Goal: Information Seeking & Learning: Learn about a topic

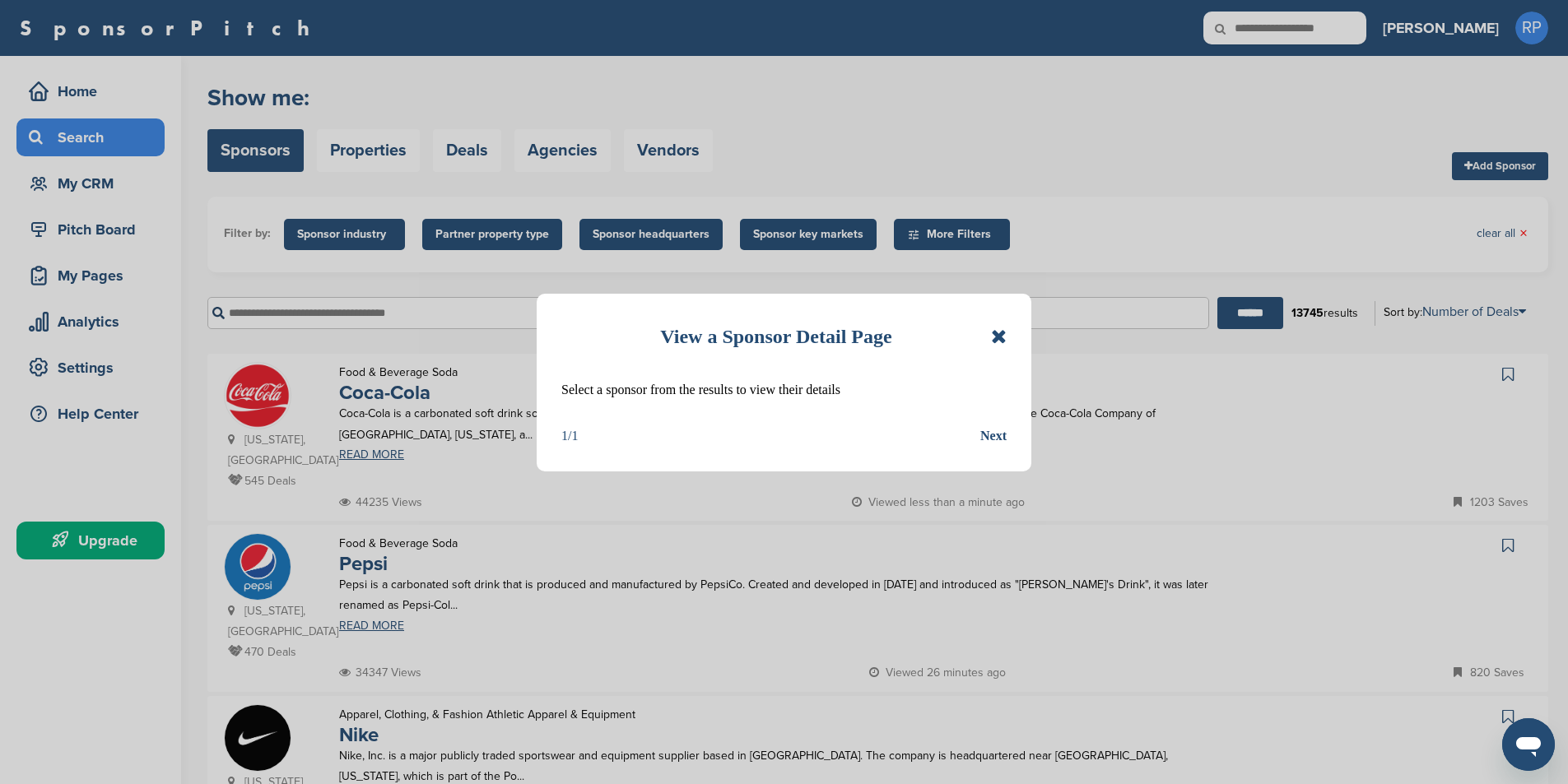
click at [997, 337] on icon at bounding box center [998, 337] width 16 height 20
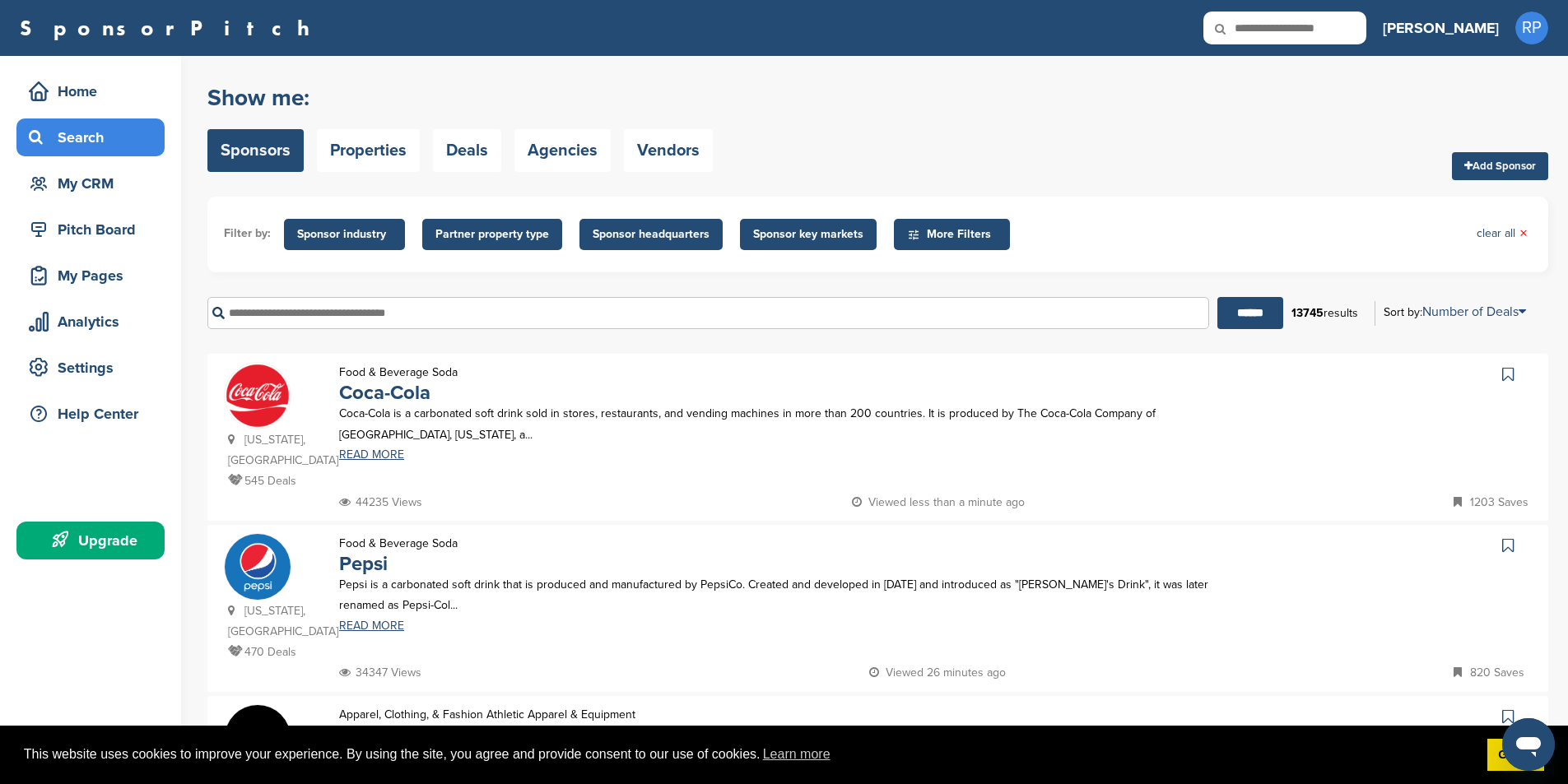
click at [785, 229] on span "Sponsor key markets" at bounding box center [808, 234] width 110 height 18
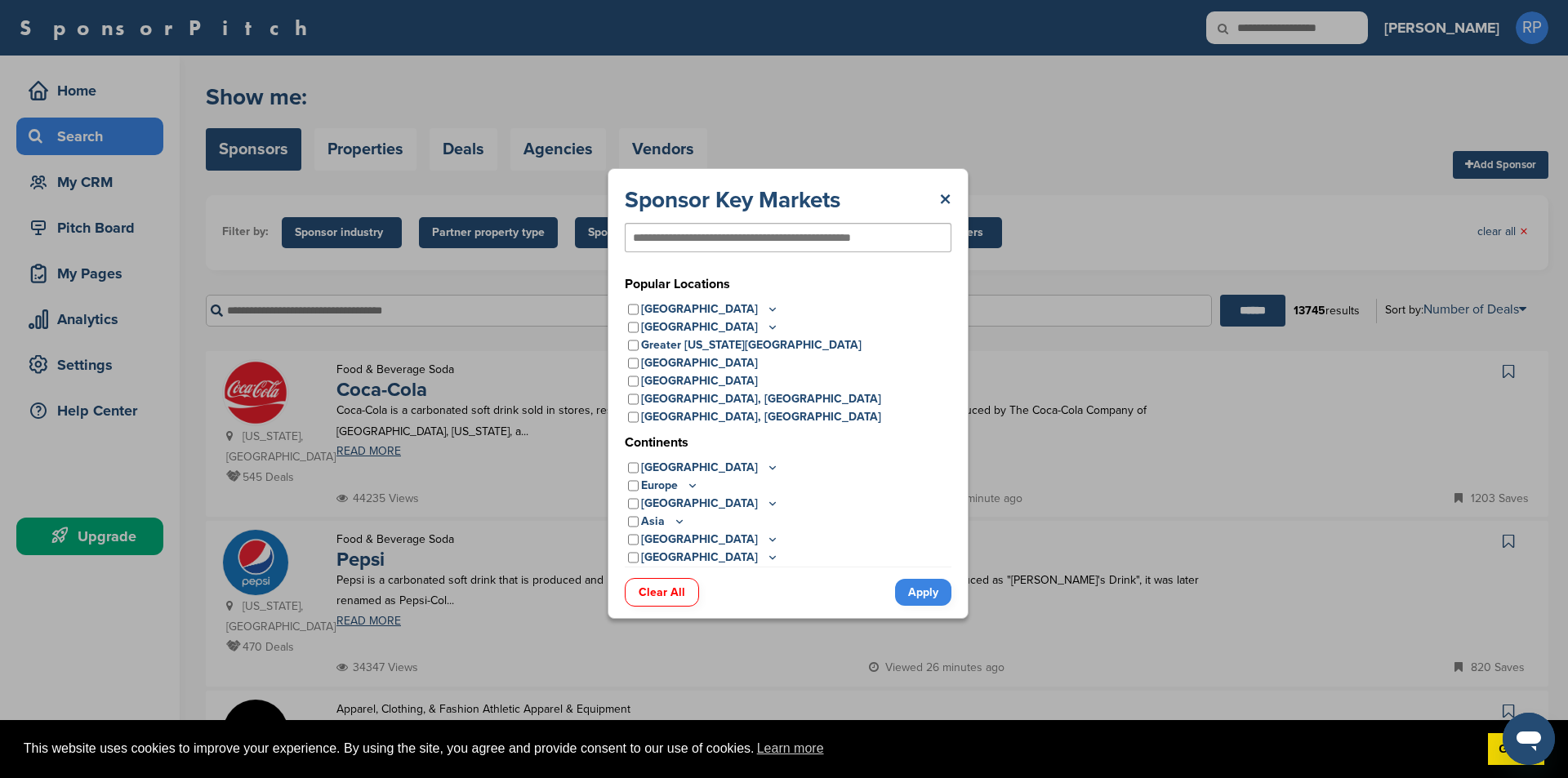
click at [734, 241] on input "text" at bounding box center [761, 238] width 257 height 15
type input "**********"
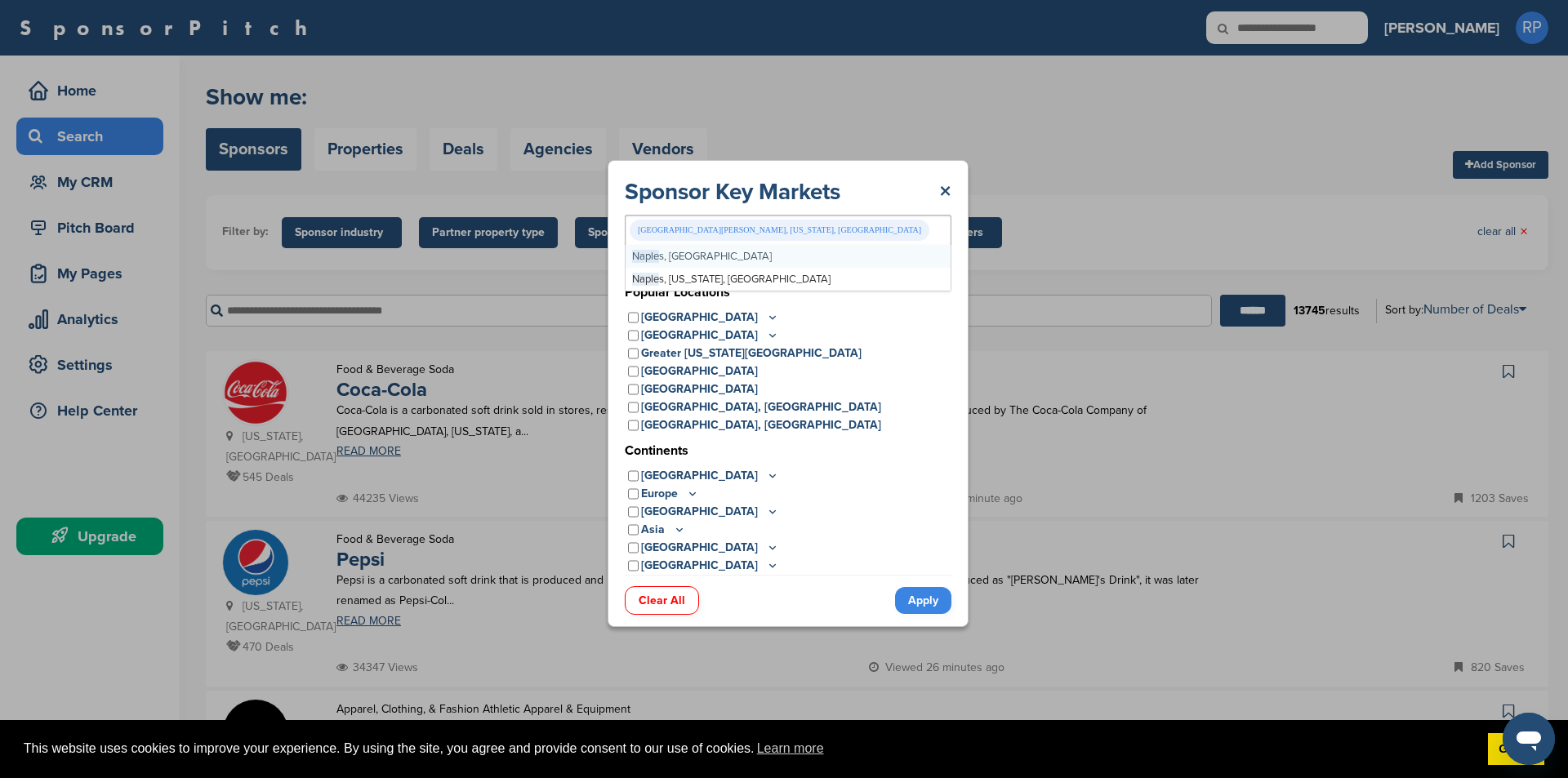
type input "******"
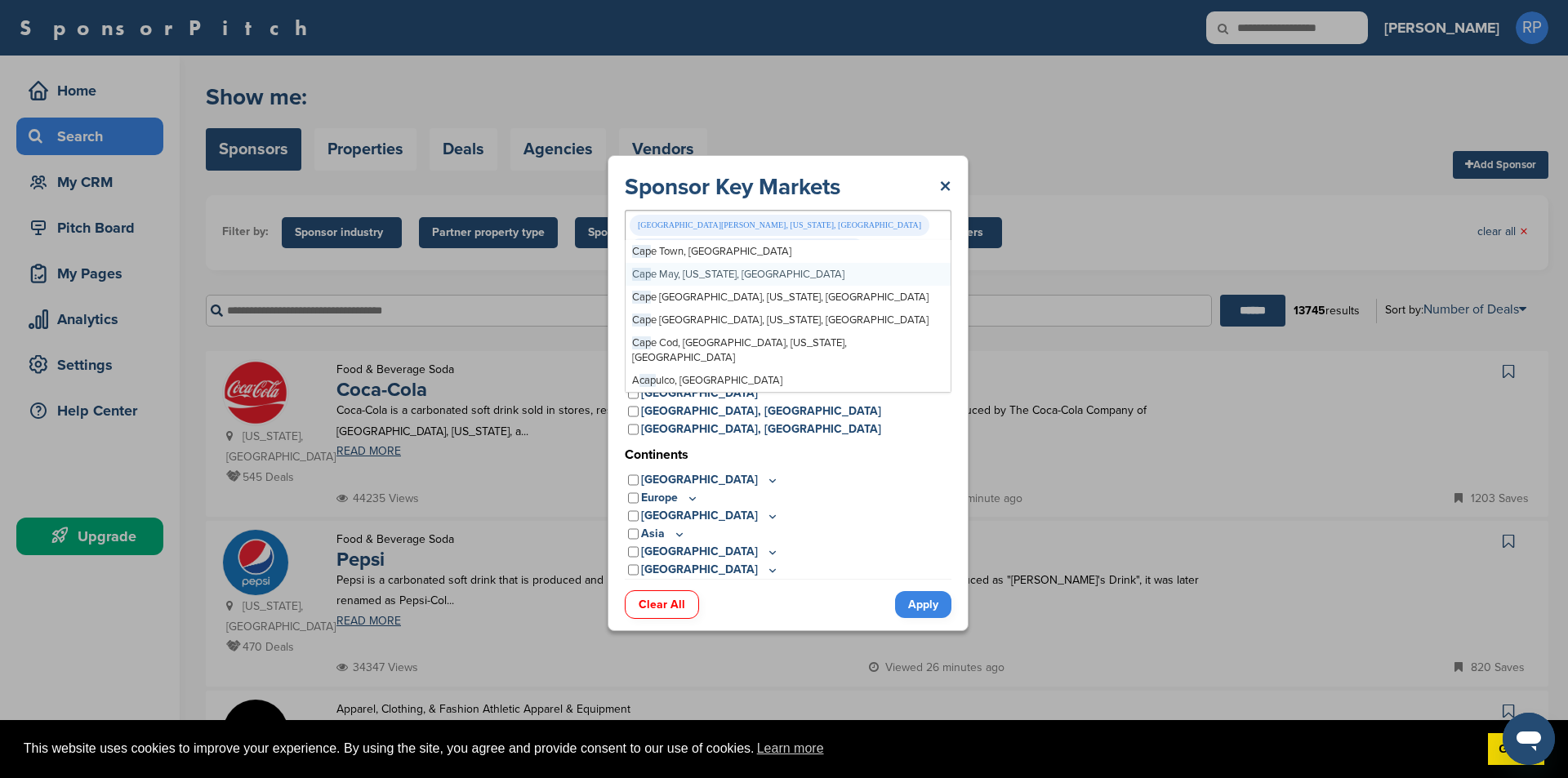
type input "*"
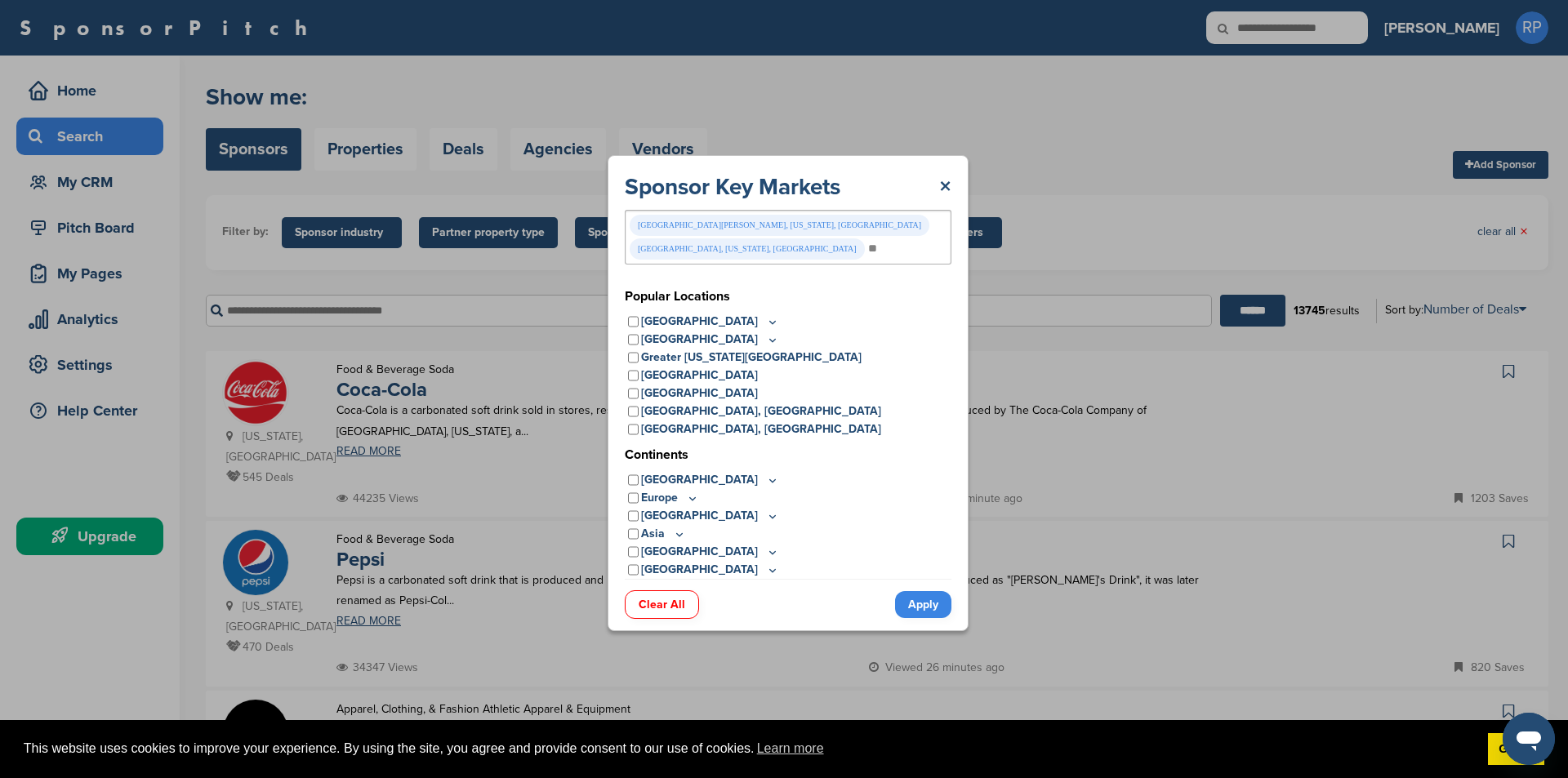
type input "*"
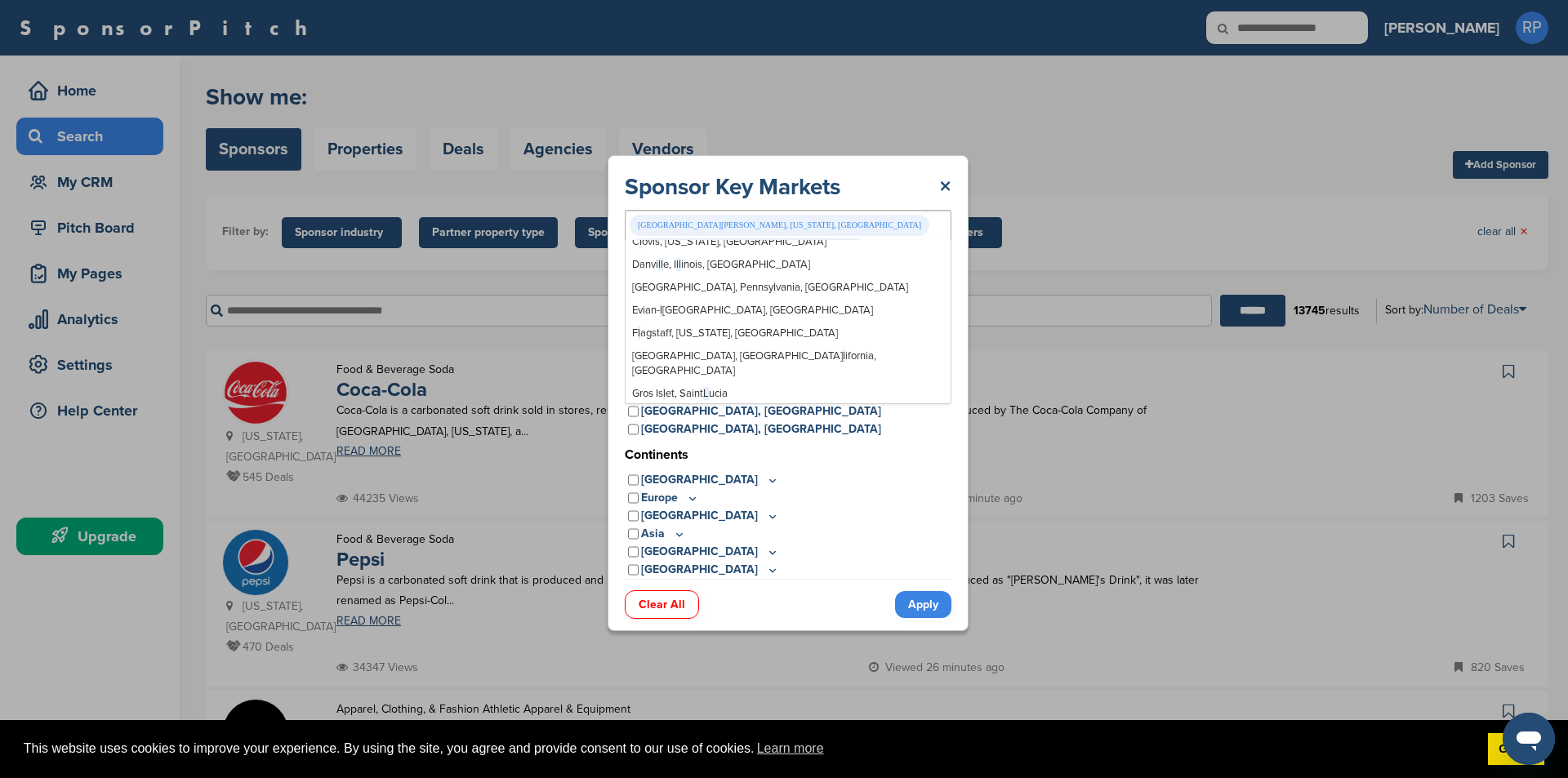
scroll to position [13811, 0]
type input "***"
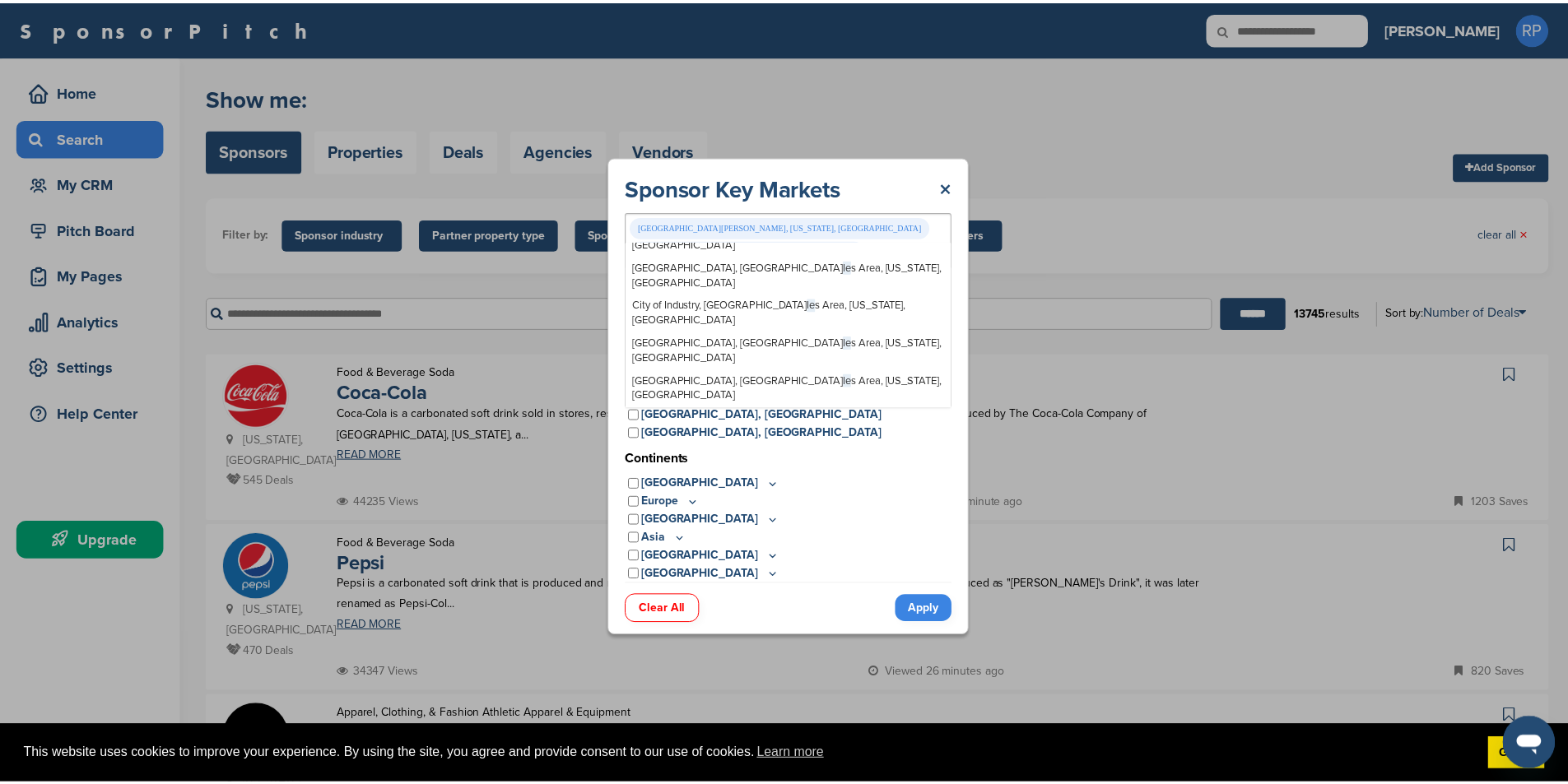
scroll to position [0, 0]
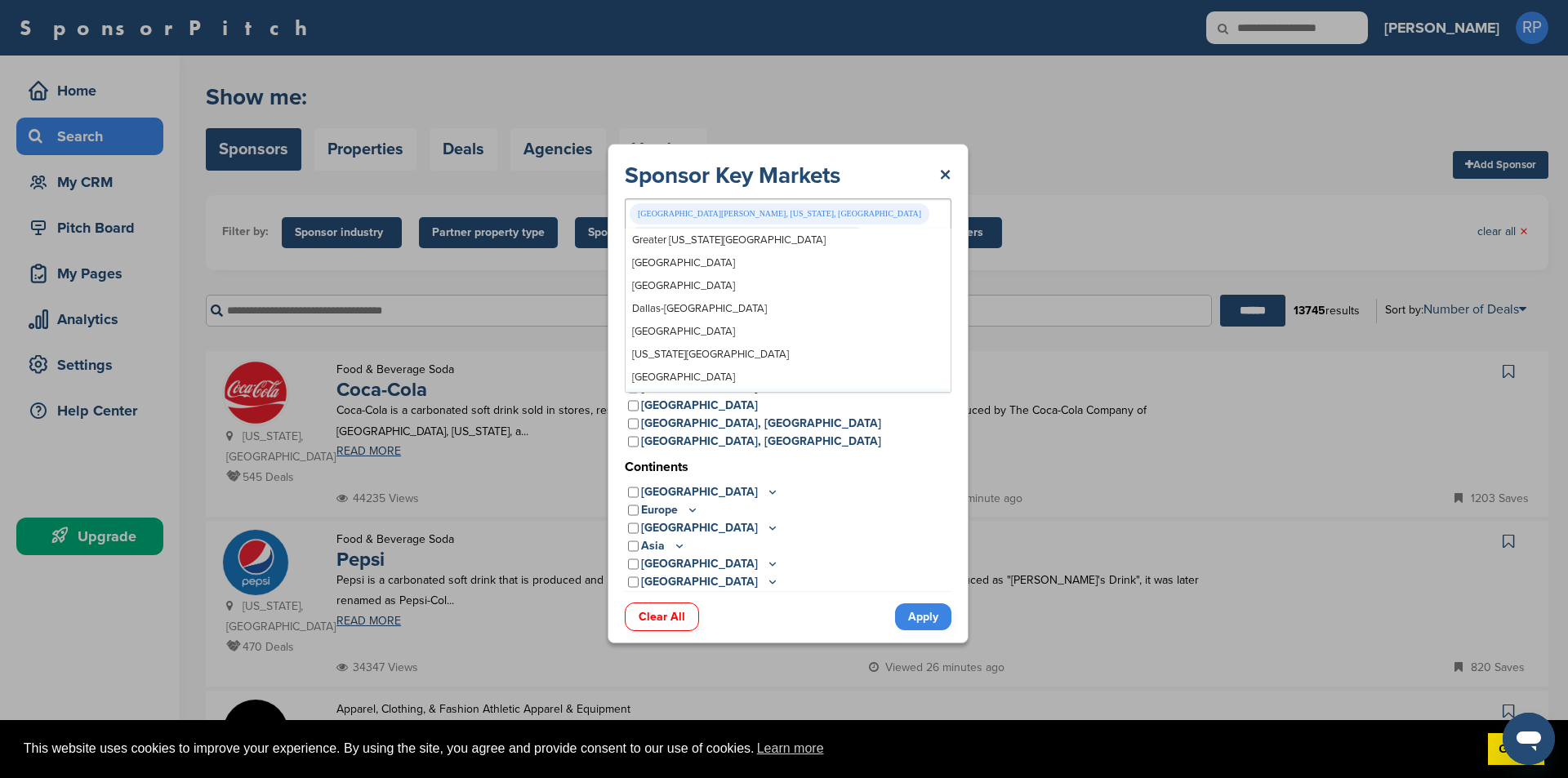
click at [921, 501] on div "Europe" at bounding box center [787, 510] width 327 height 18
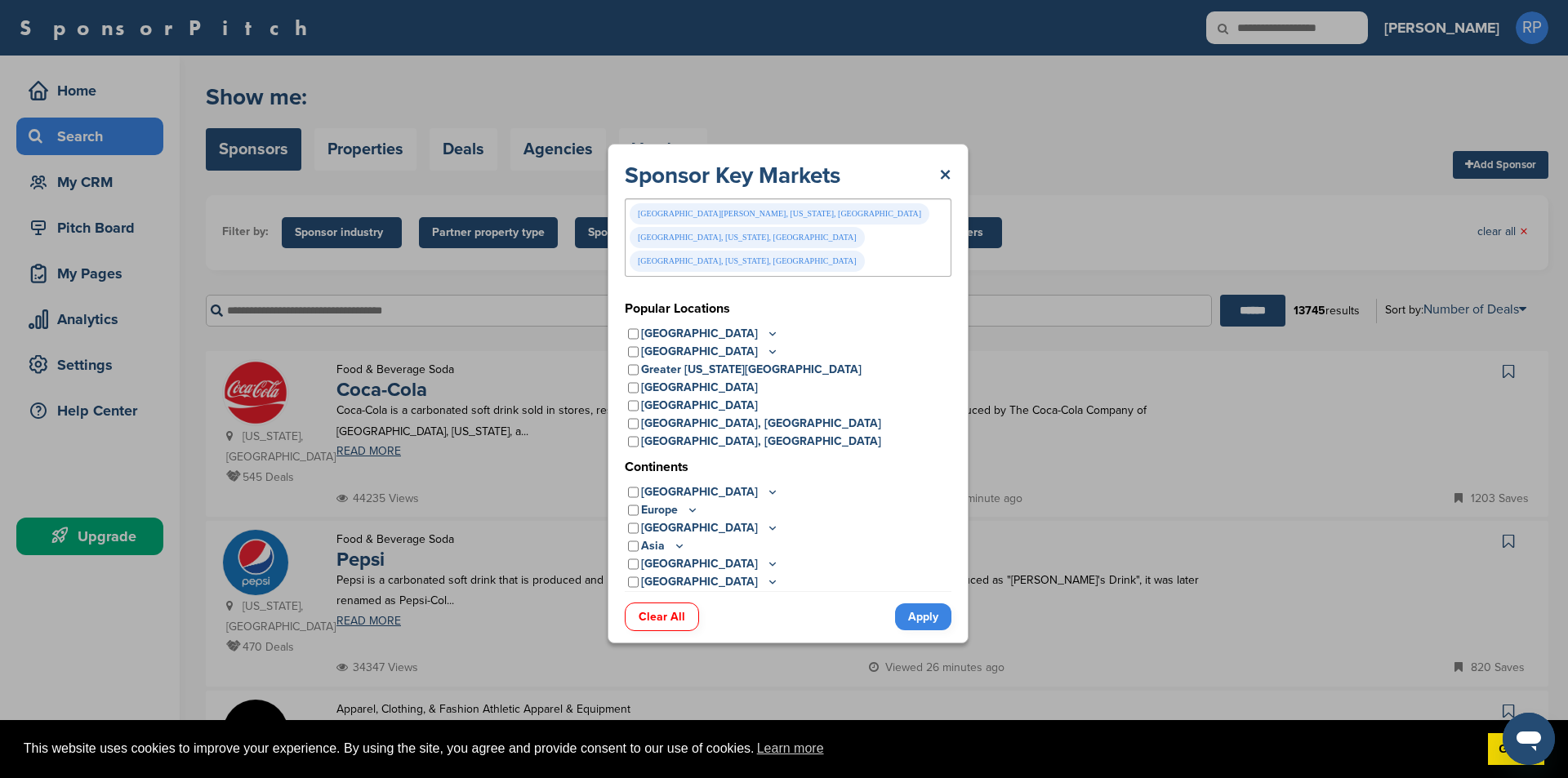
click at [924, 603] on link "Apply" at bounding box center [923, 616] width 56 height 27
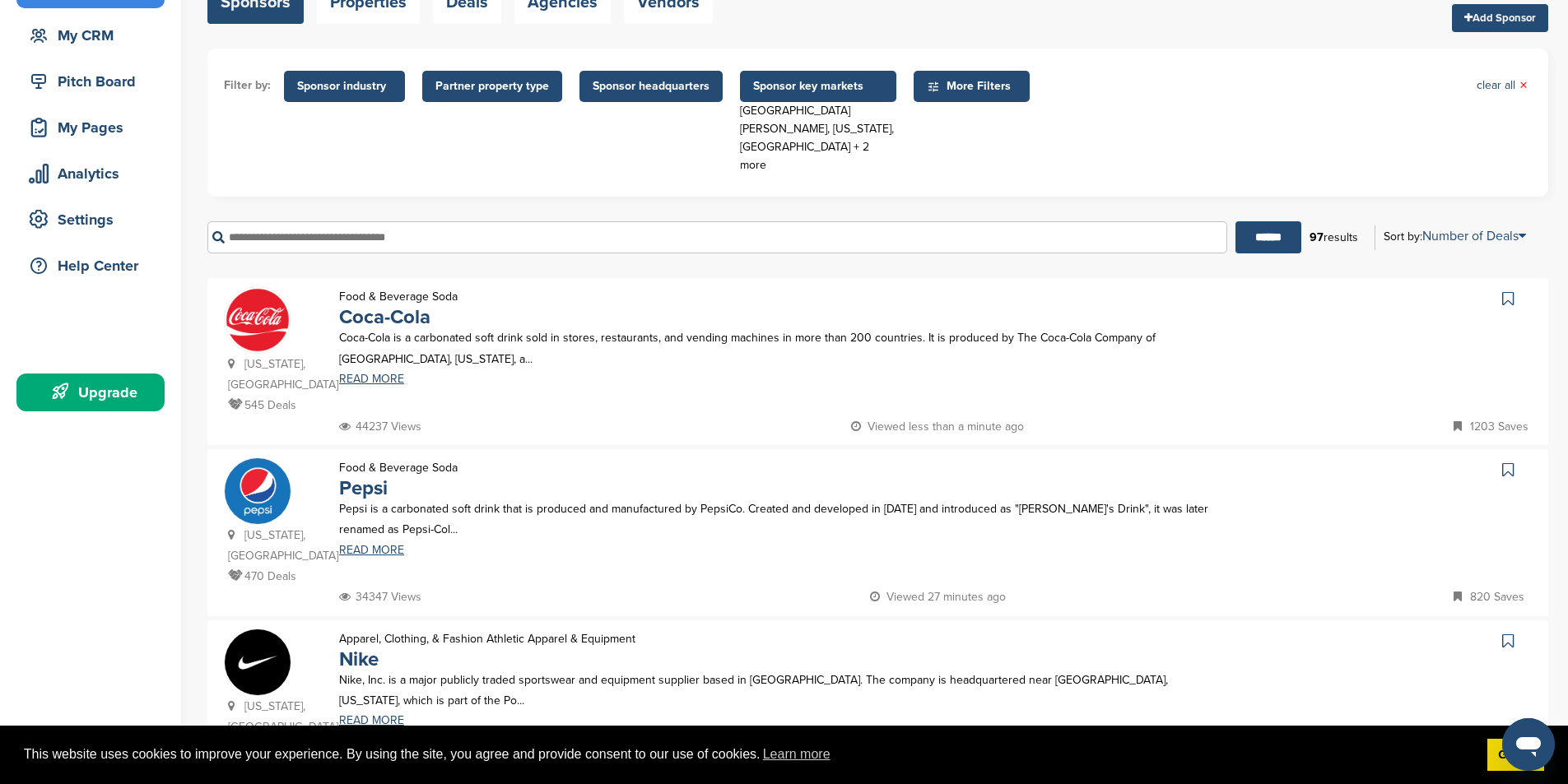
scroll to position [82, 0]
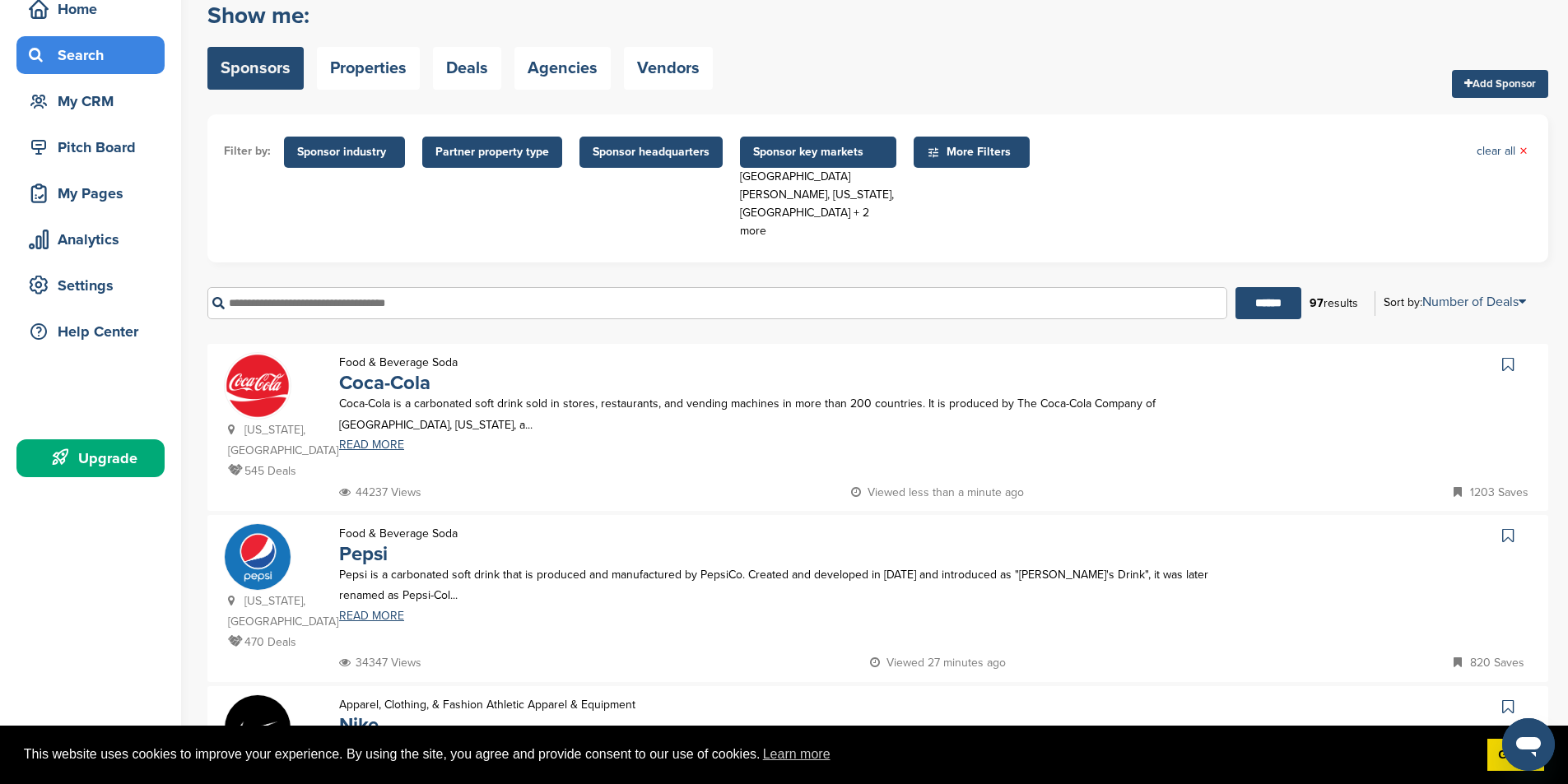
click at [487, 164] on span "Partner property type" at bounding box center [492, 153] width 140 height 32
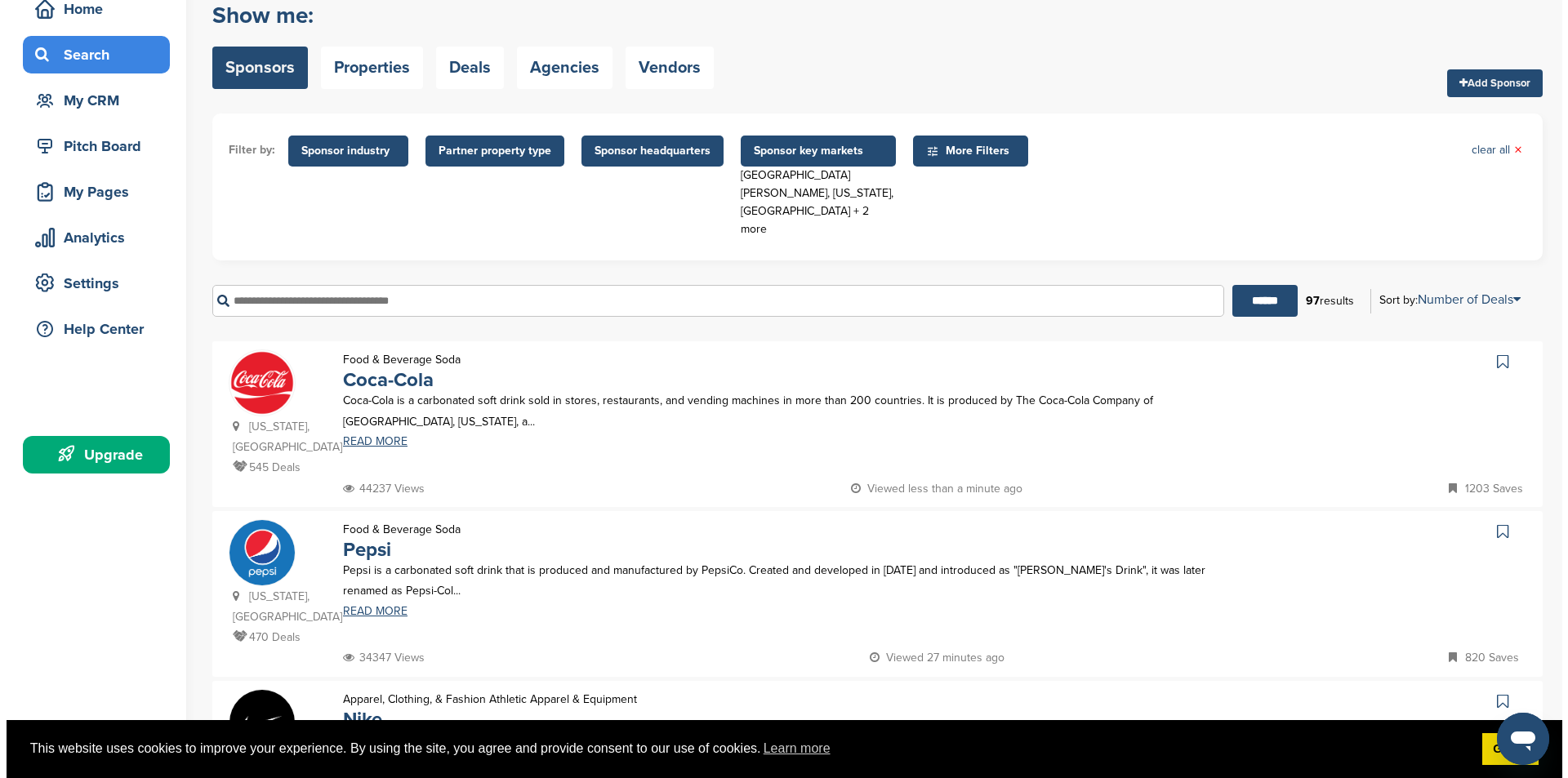
scroll to position [0, 0]
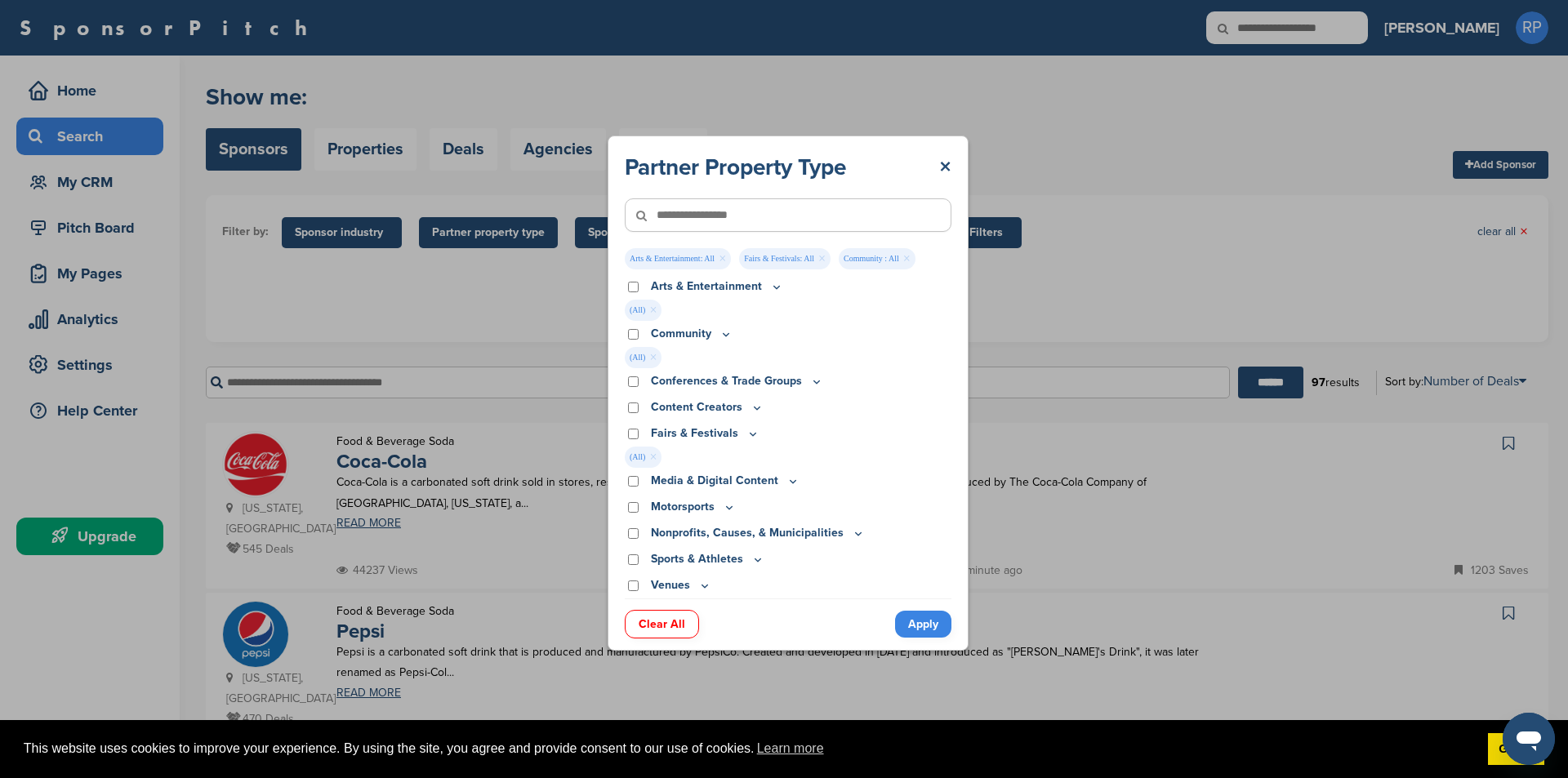
click at [697, 586] on p "Venues" at bounding box center [681, 585] width 60 height 18
click at [702, 585] on icon at bounding box center [705, 586] width 13 height 14
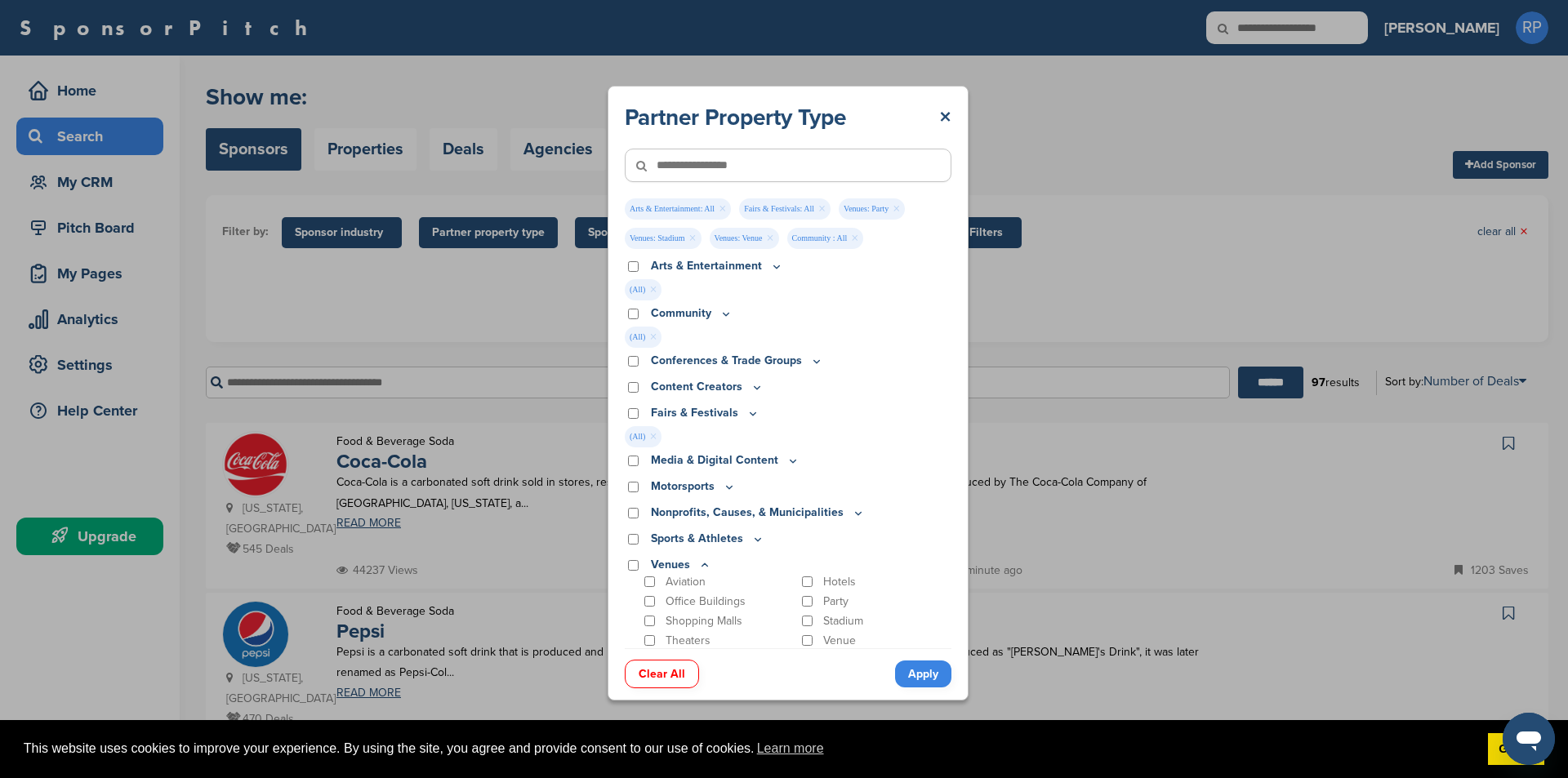
click at [786, 462] on icon at bounding box center [793, 461] width 13 height 14
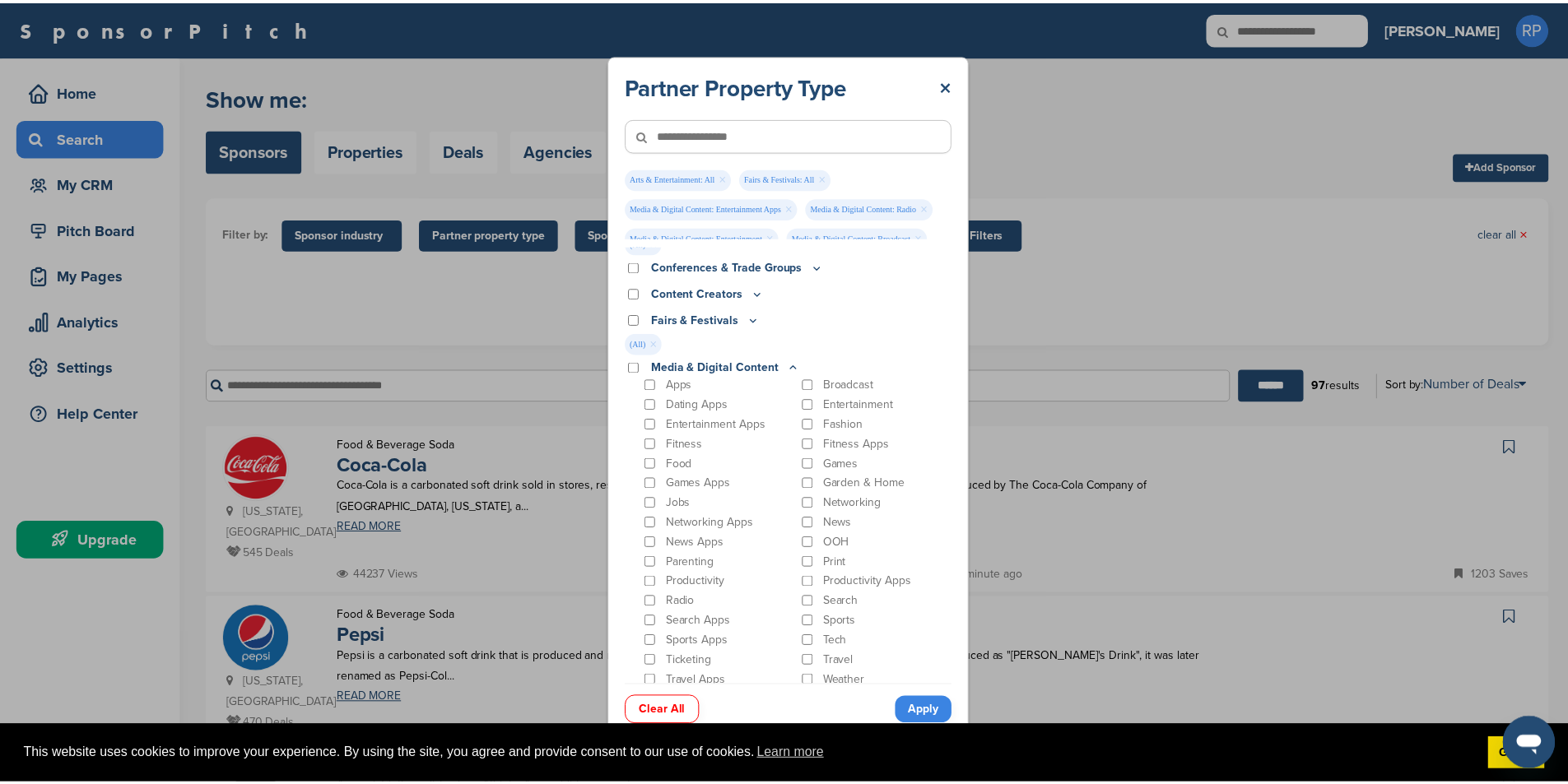
scroll to position [82, 0]
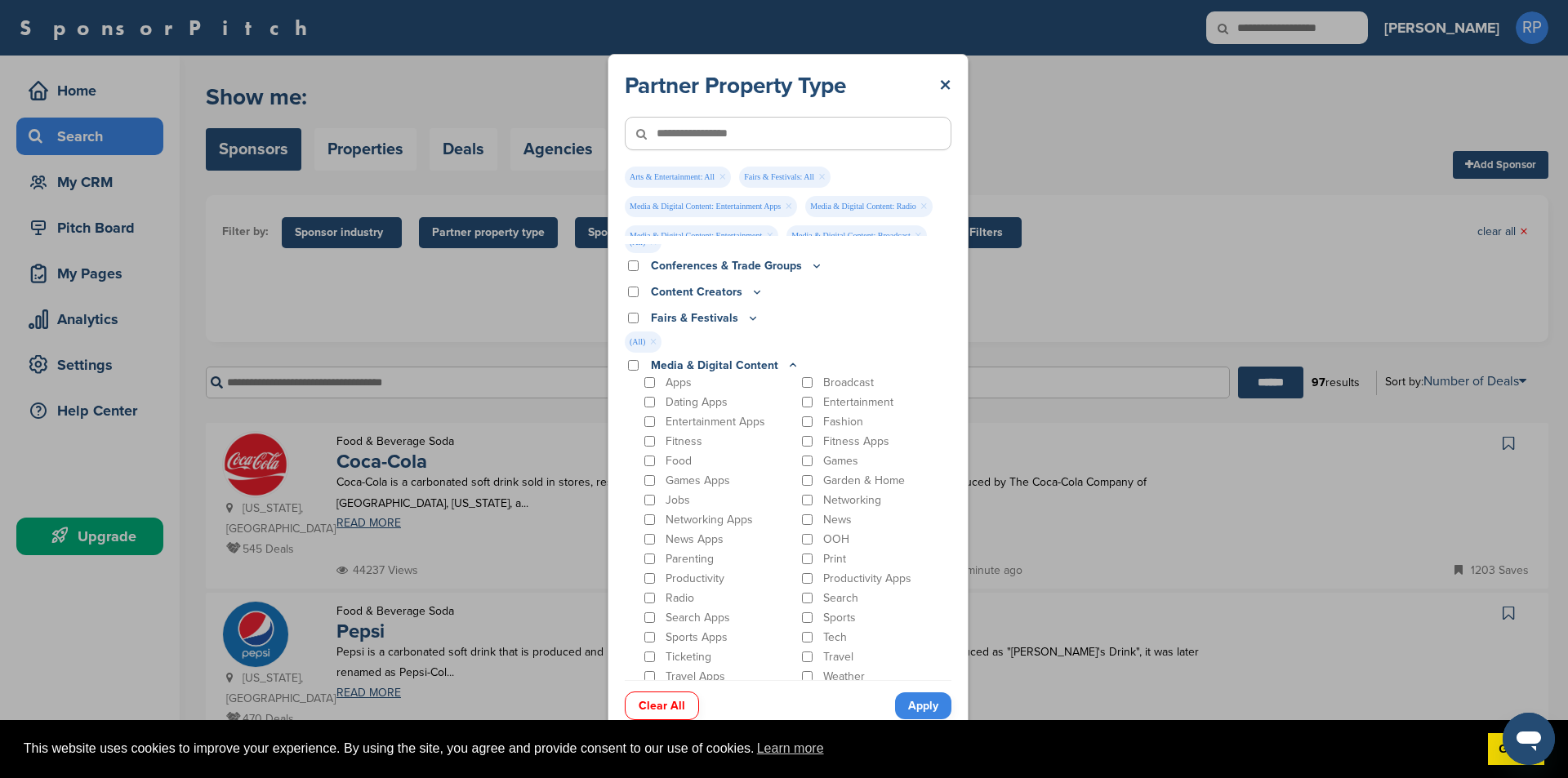
click at [747, 322] on icon at bounding box center [753, 317] width 13 height 14
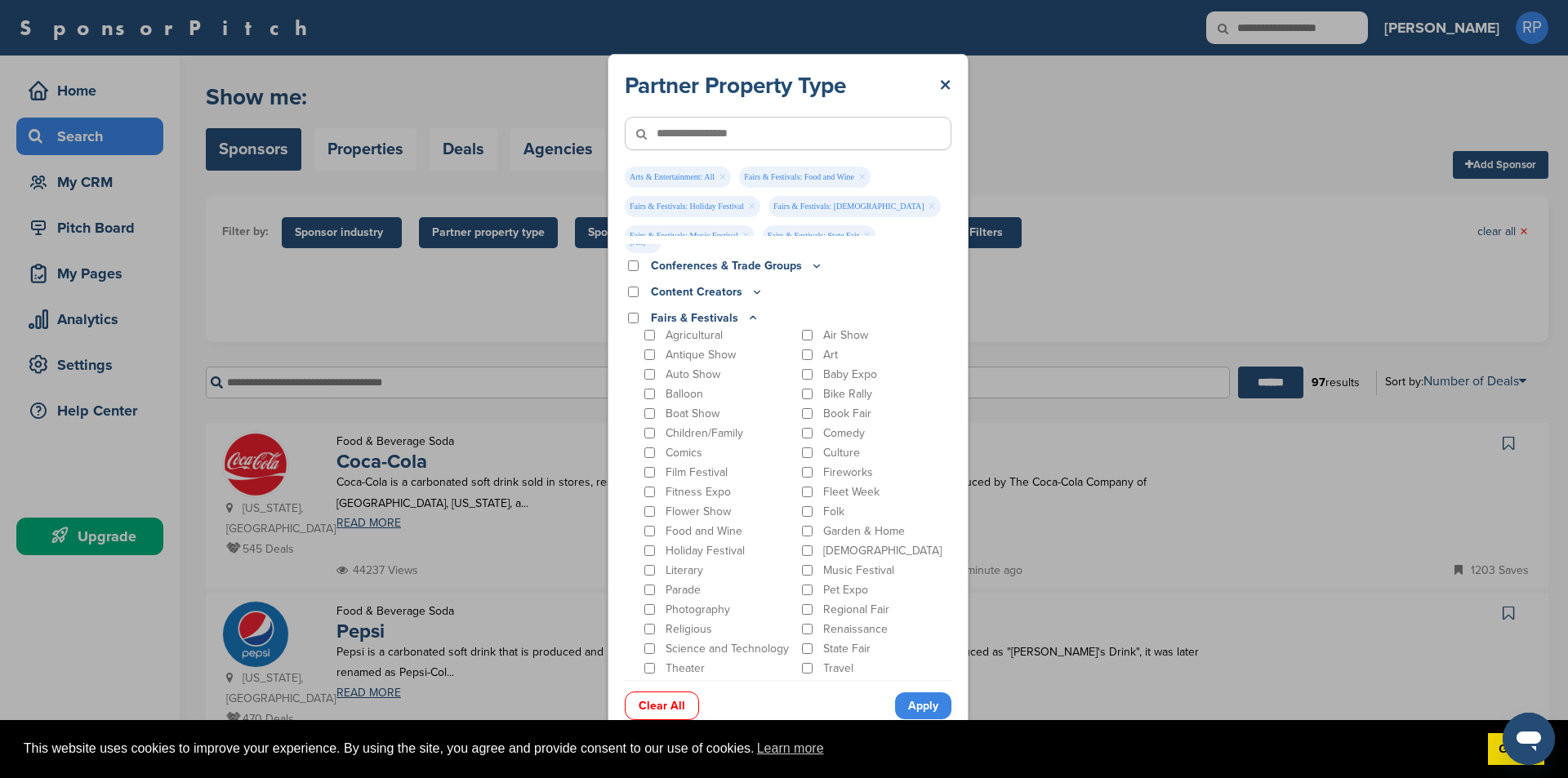
click at [934, 707] on link "Apply" at bounding box center [923, 706] width 56 height 27
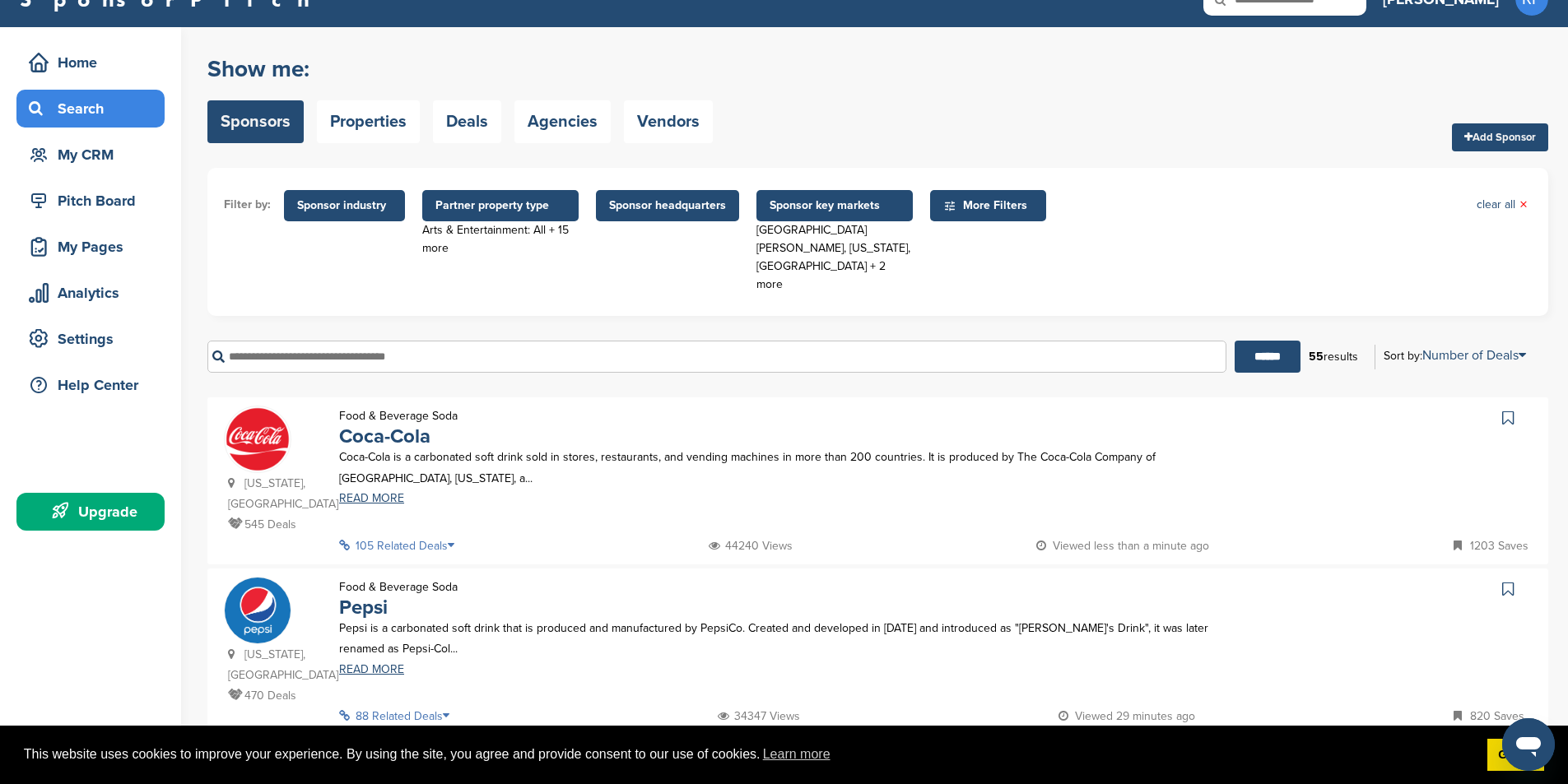
scroll to position [0, 0]
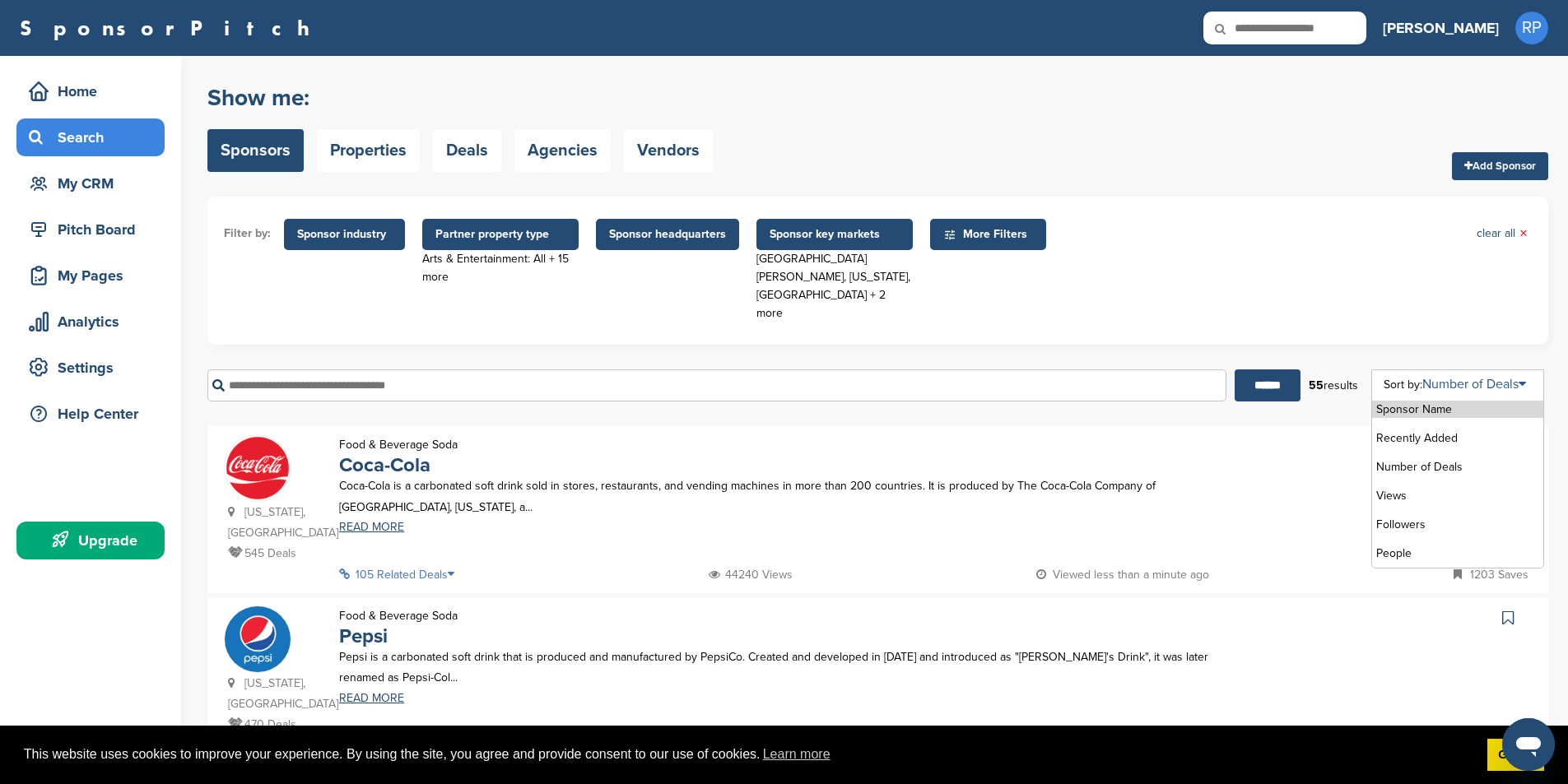
click at [1477, 376] on link "Number of Deals" at bounding box center [1474, 384] width 103 height 17
click at [1411, 430] on li "Recently Added" at bounding box center [1458, 438] width 172 height 18
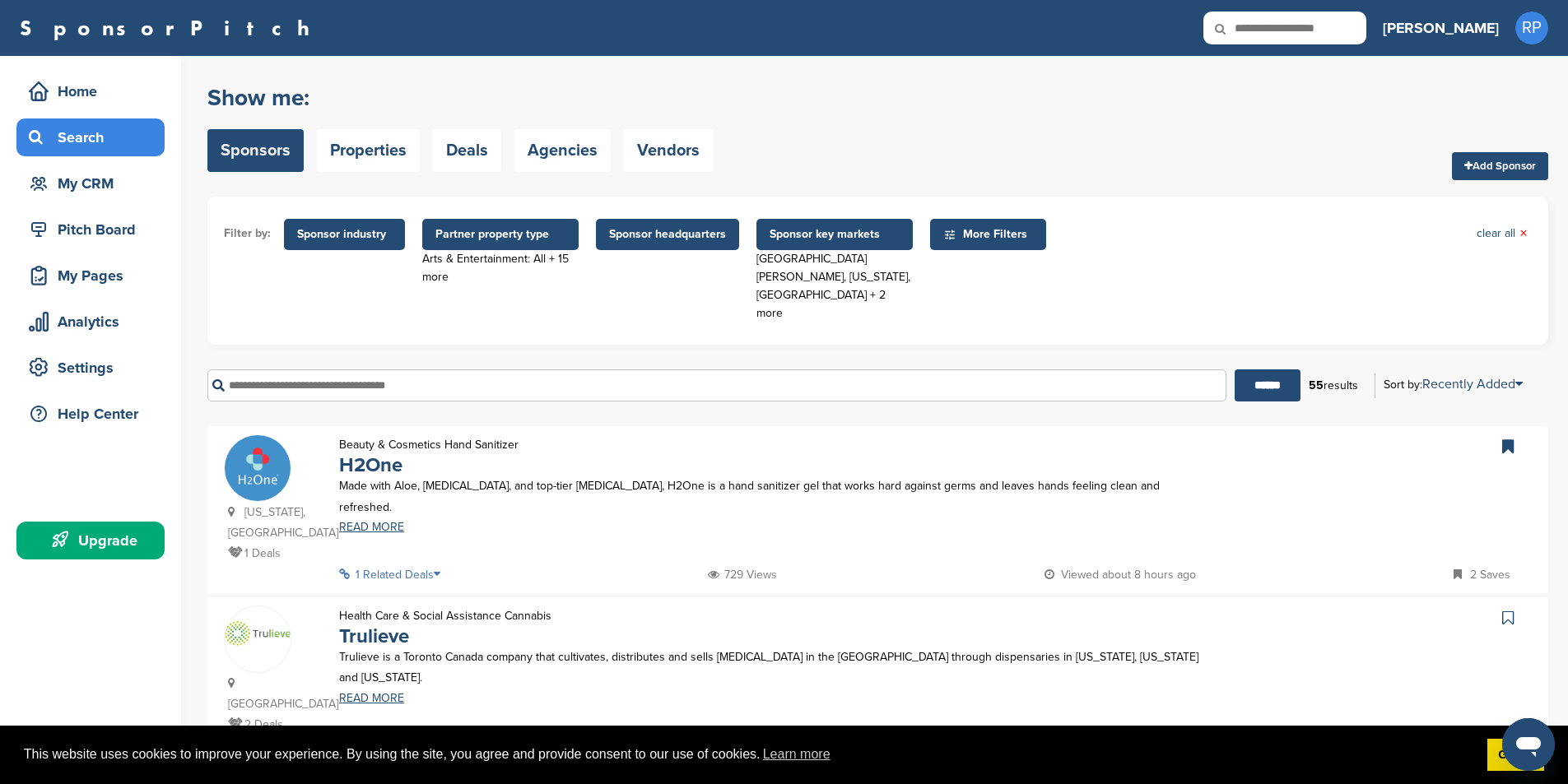
click at [441, 569] on icon at bounding box center [442, 574] width 17 height 11
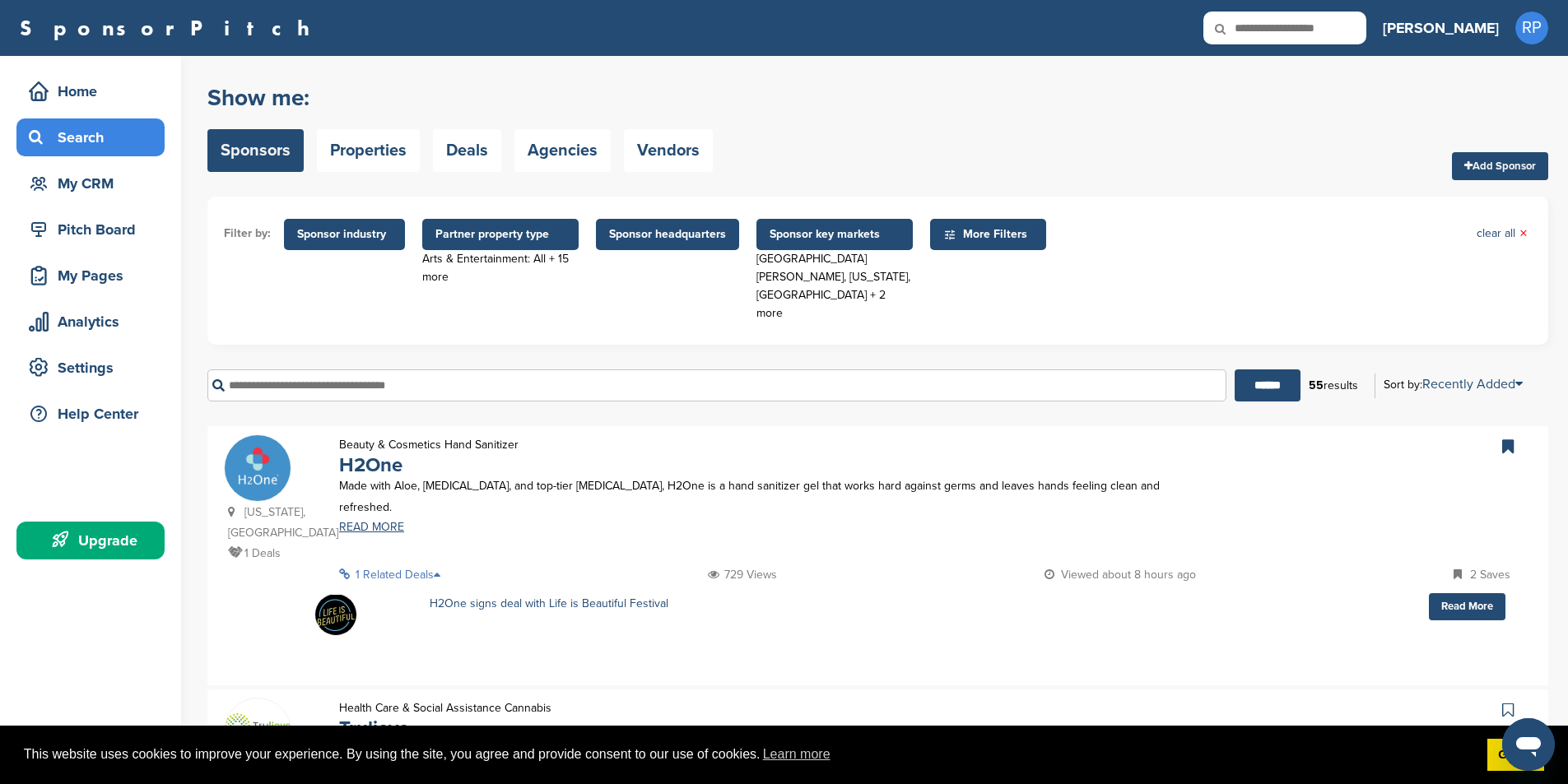
click at [444, 569] on icon at bounding box center [442, 574] width 17 height 11
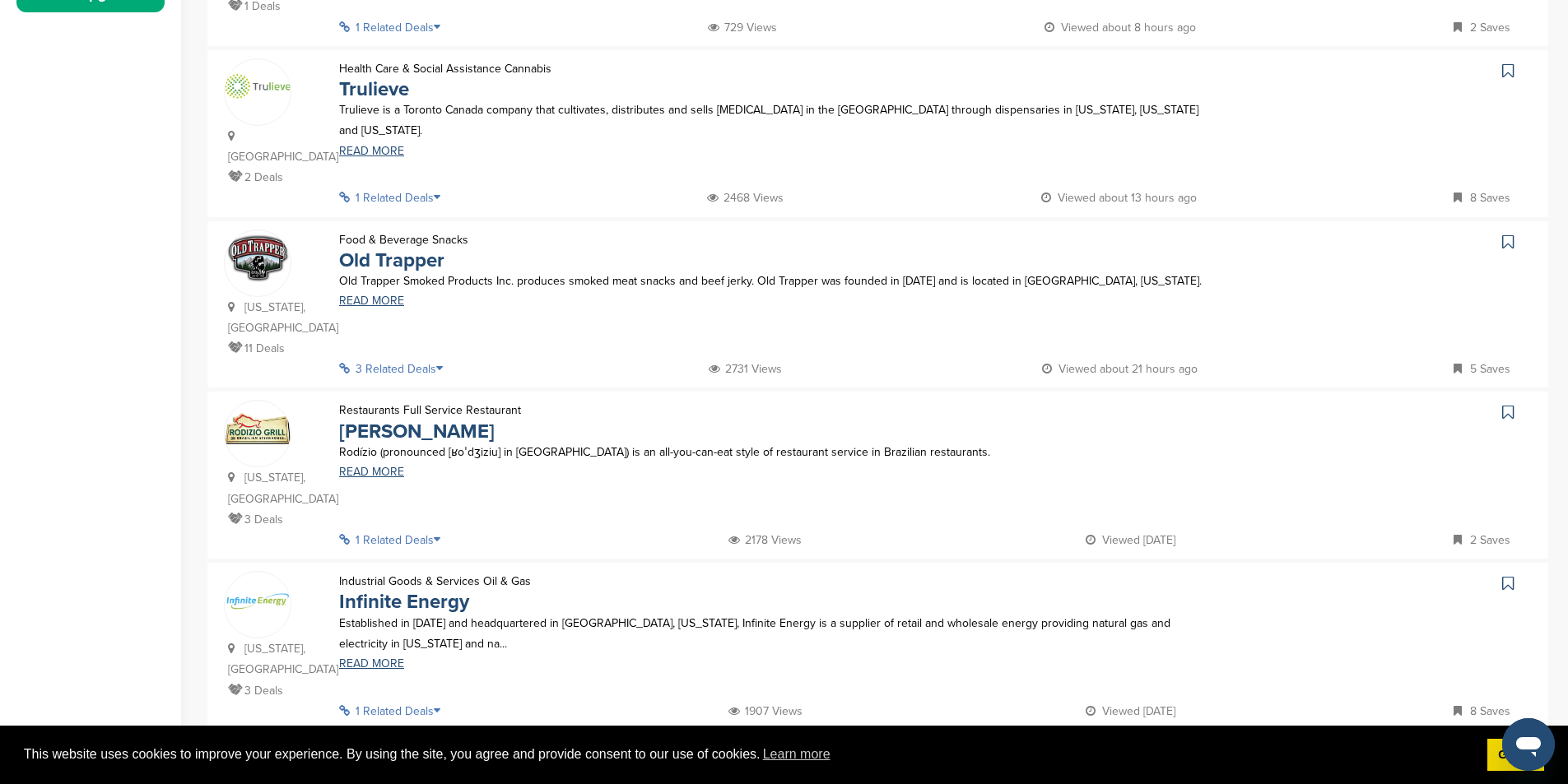
scroll to position [576, 0]
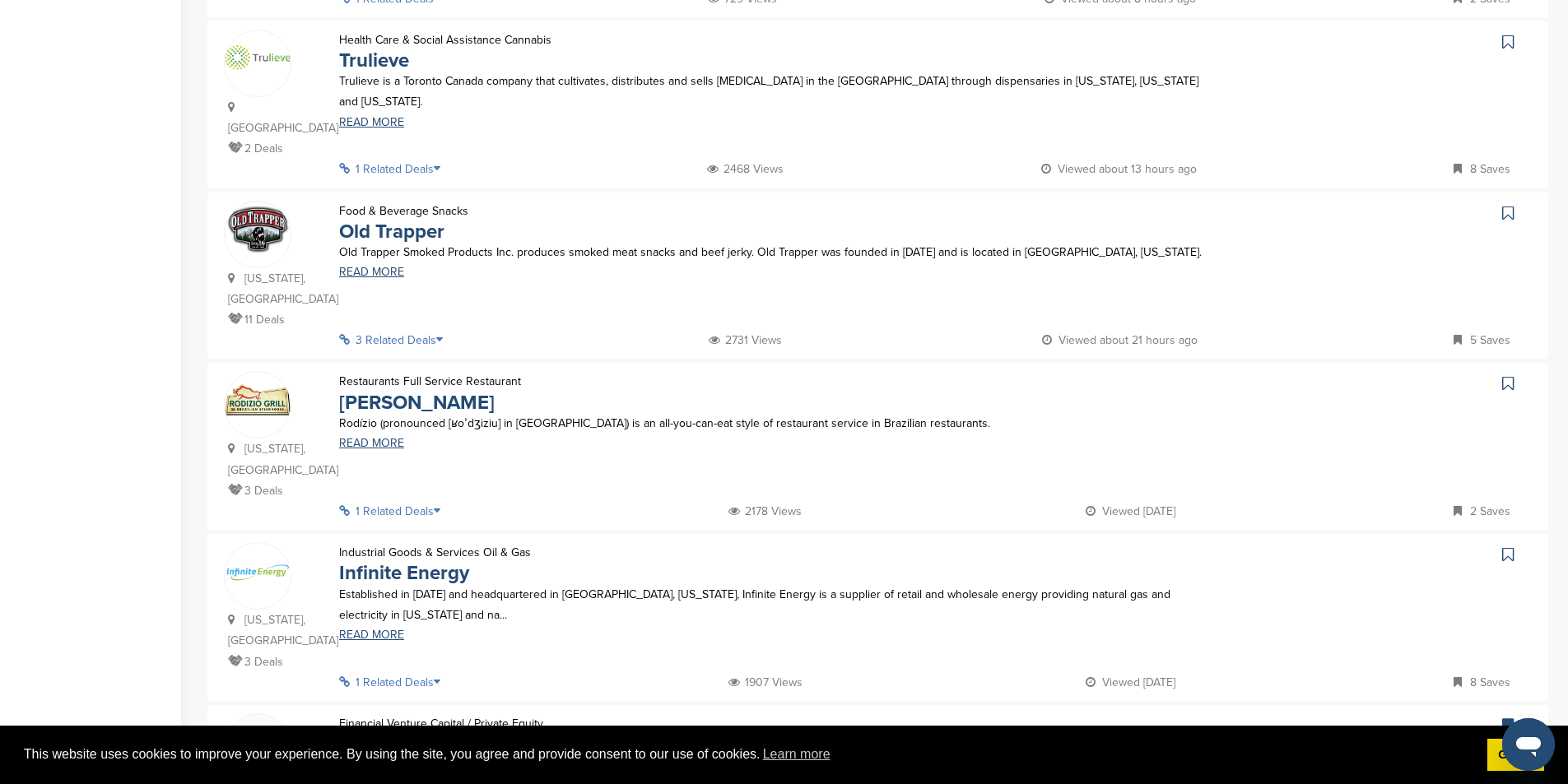
click at [425, 672] on p "1 Related Deals" at bounding box center [394, 682] width 111 height 21
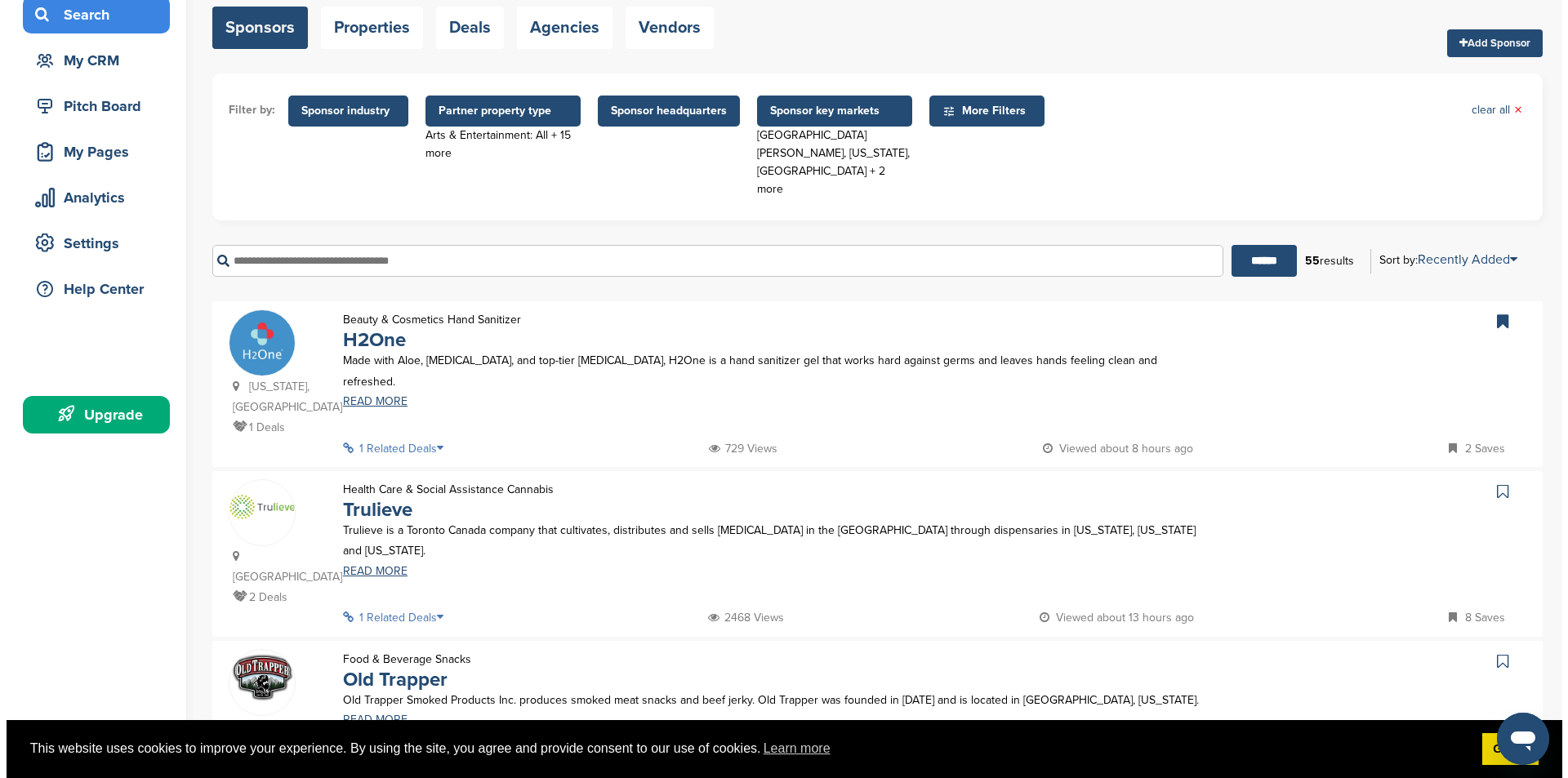
scroll to position [0, 0]
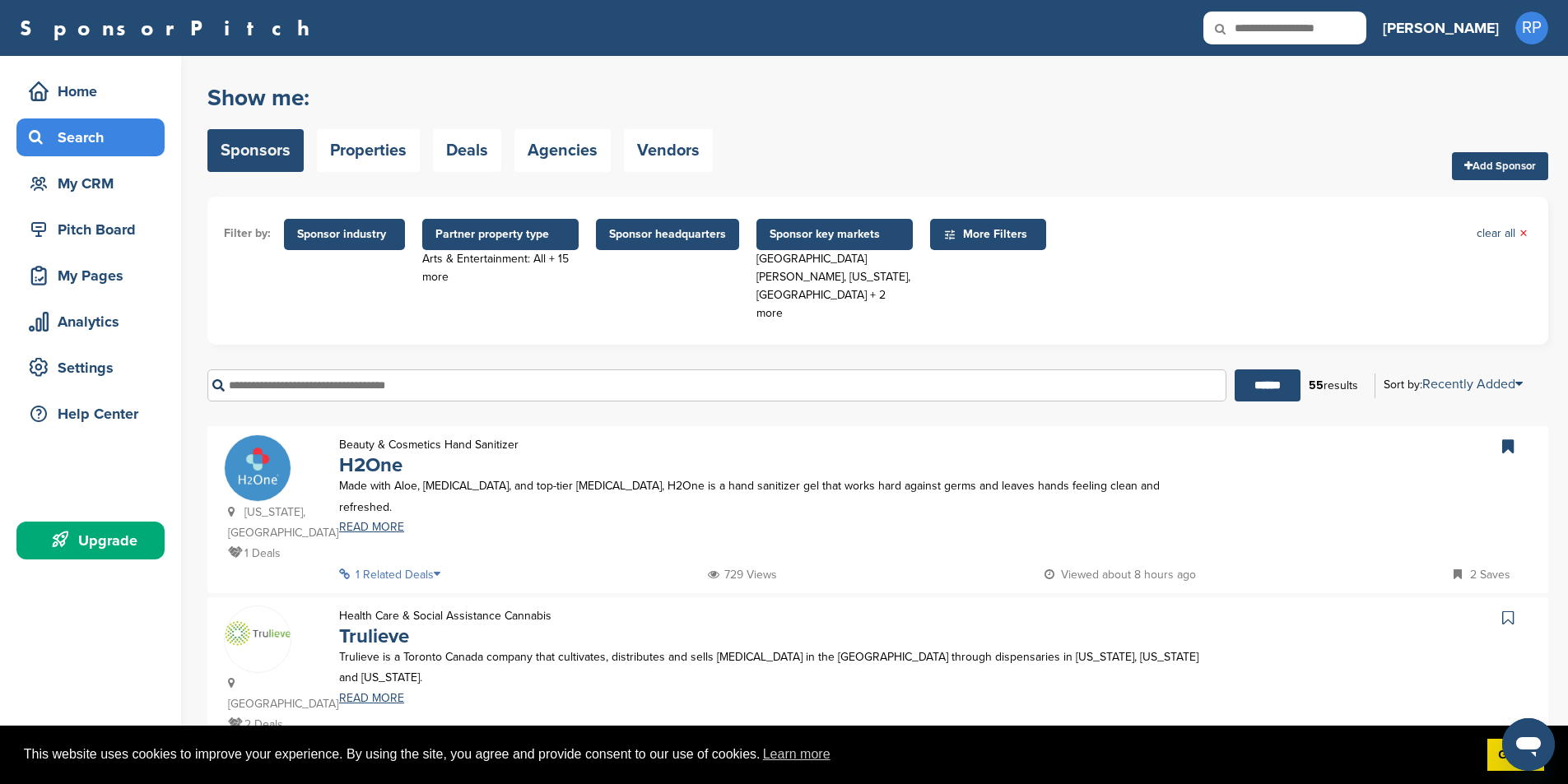
click at [689, 231] on span "Sponsor headquarters" at bounding box center [667, 234] width 117 height 18
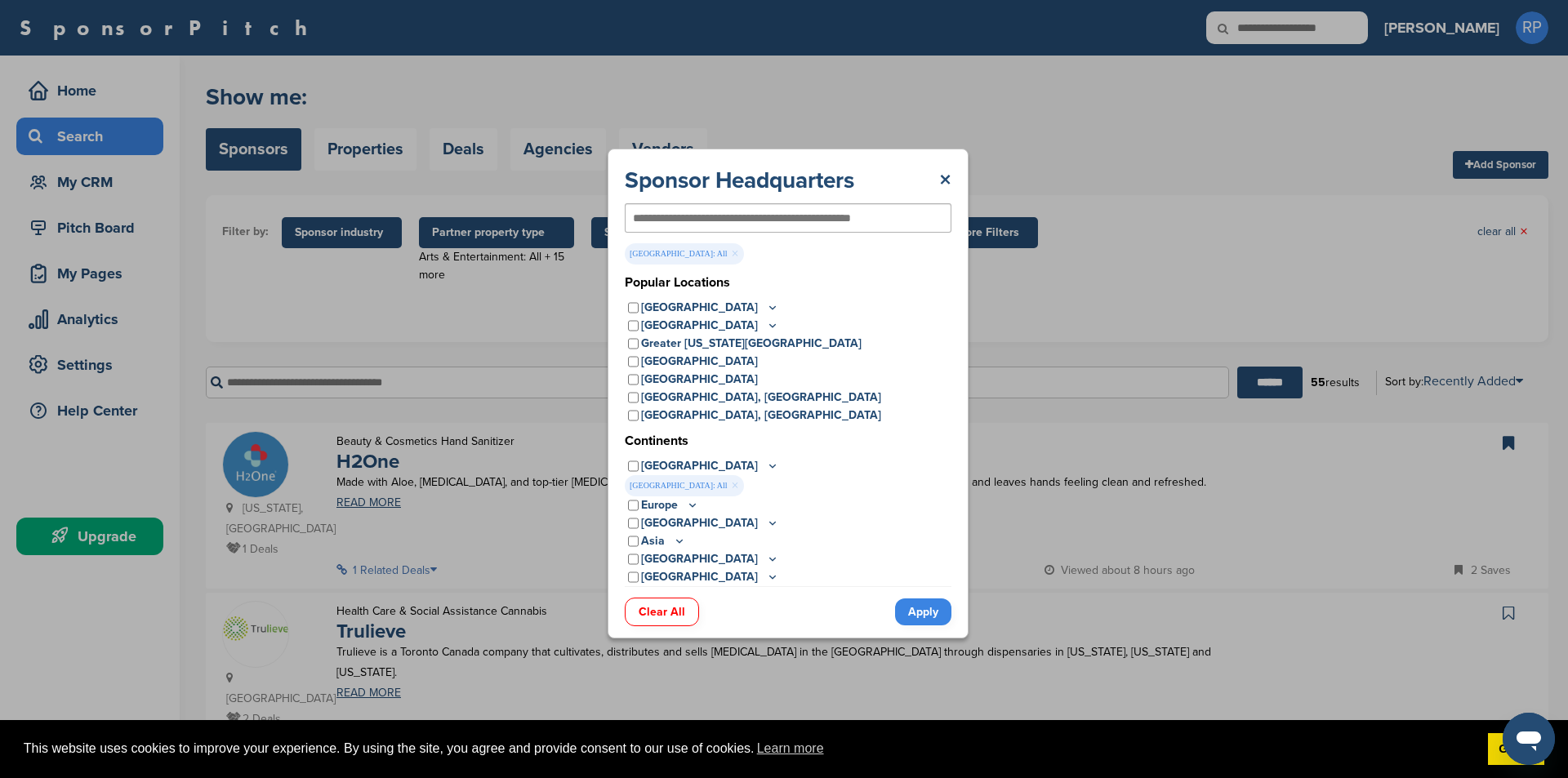
click at [683, 216] on input "text" at bounding box center [761, 218] width 257 height 15
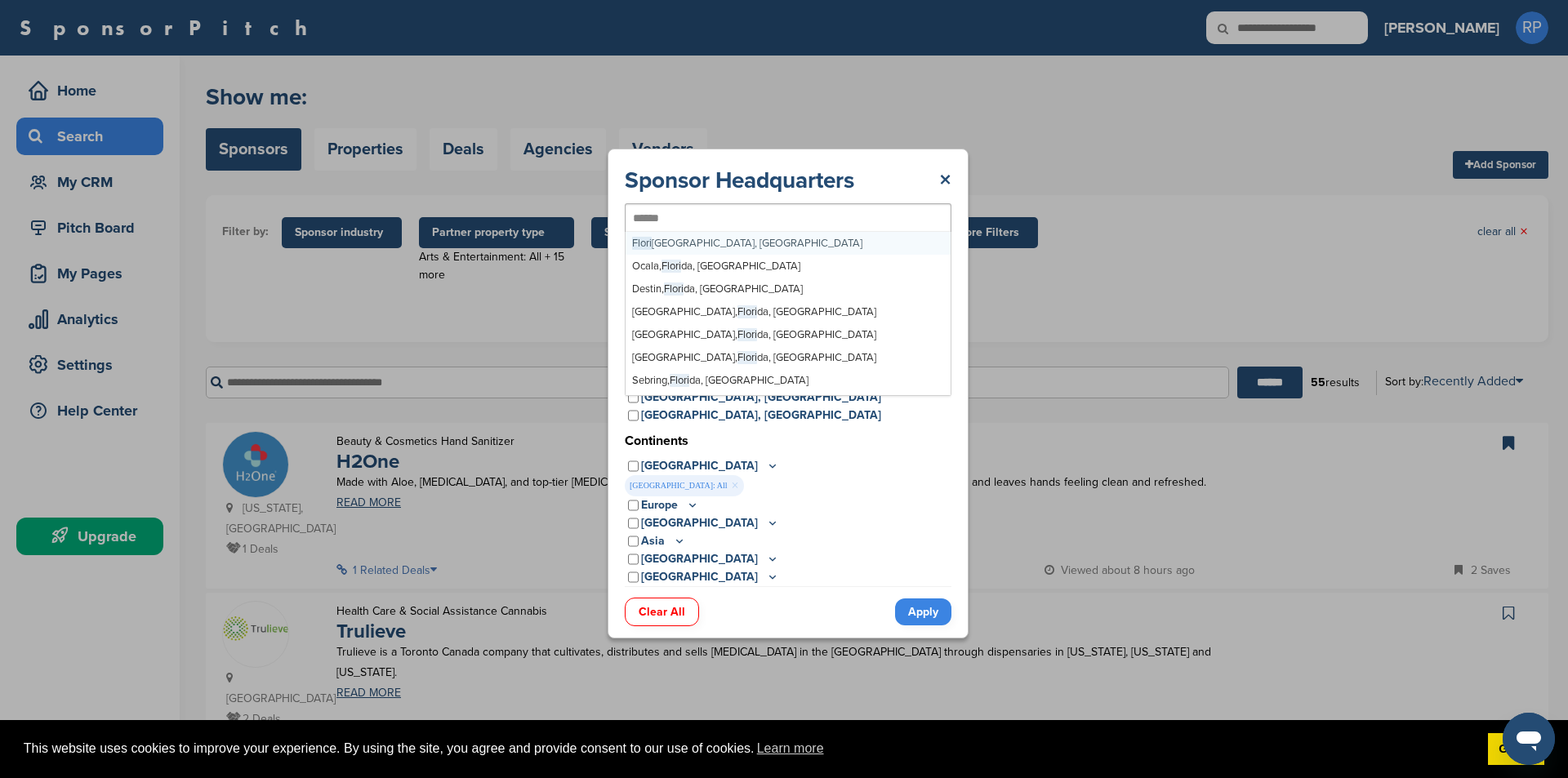
type input "*******"
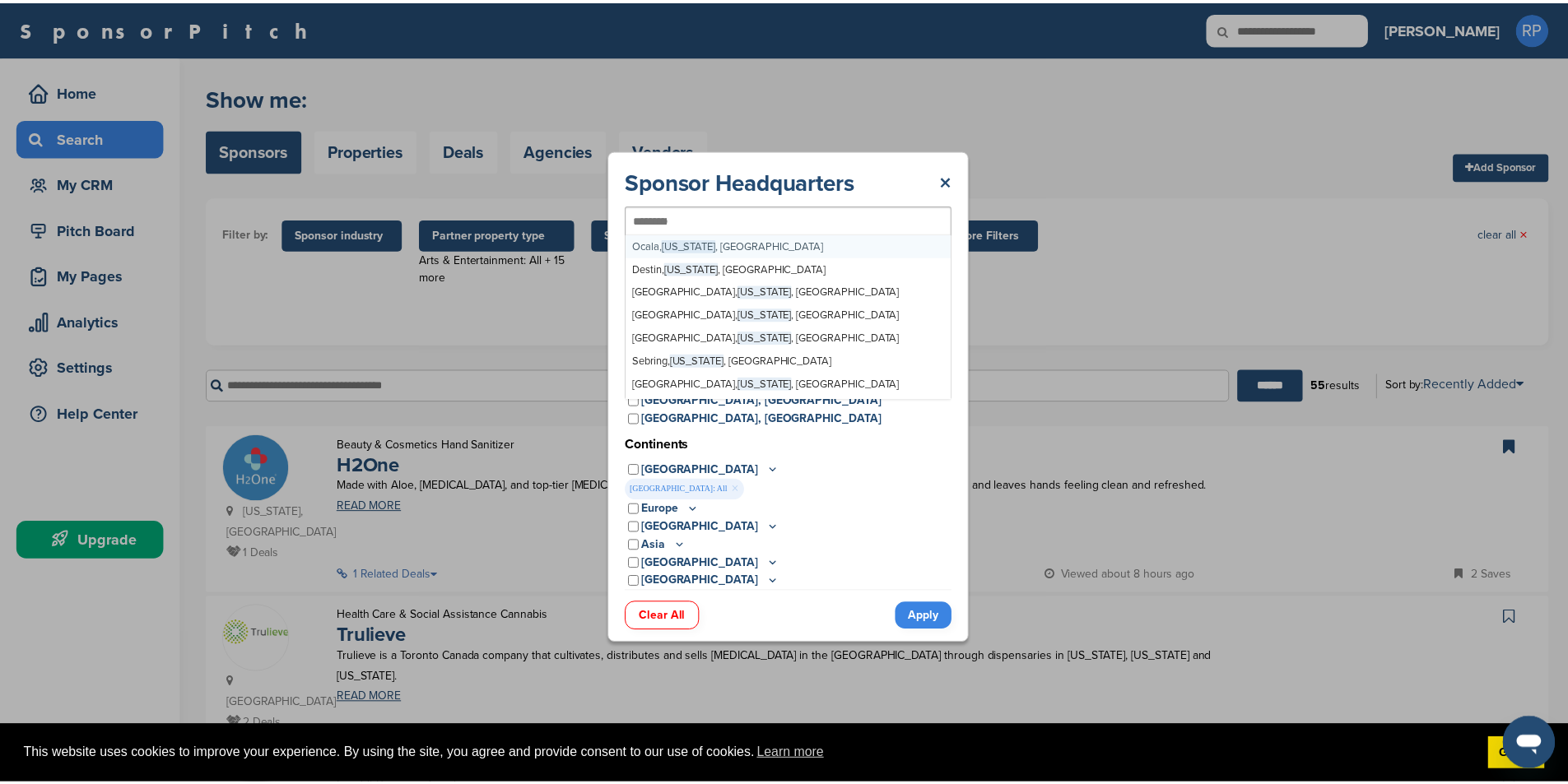
scroll to position [5689, 0]
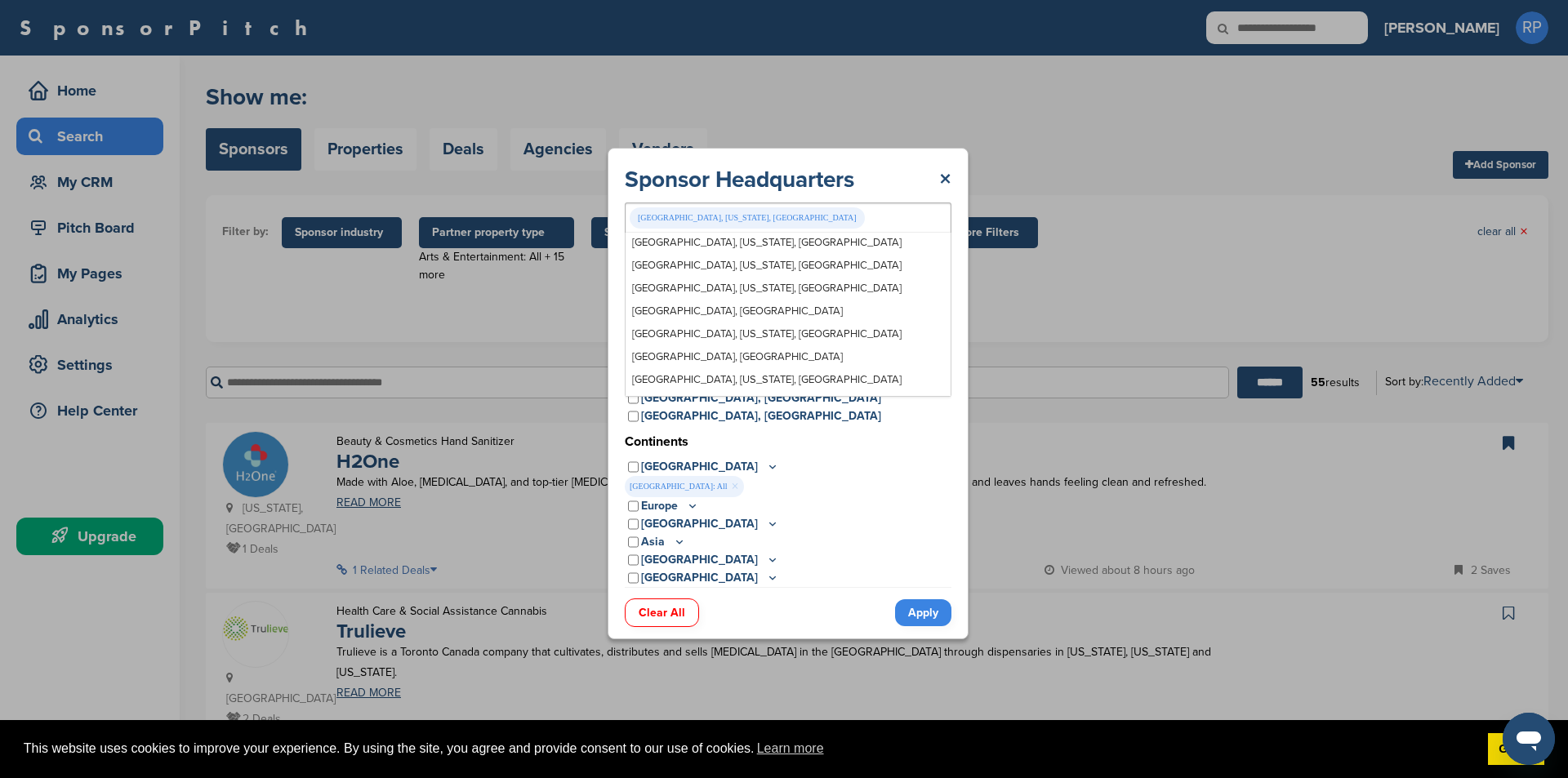
click at [695, 216] on div "[GEOGRAPHIC_DATA], [US_STATE], [GEOGRAPHIC_DATA]" at bounding box center [747, 217] width 235 height 21
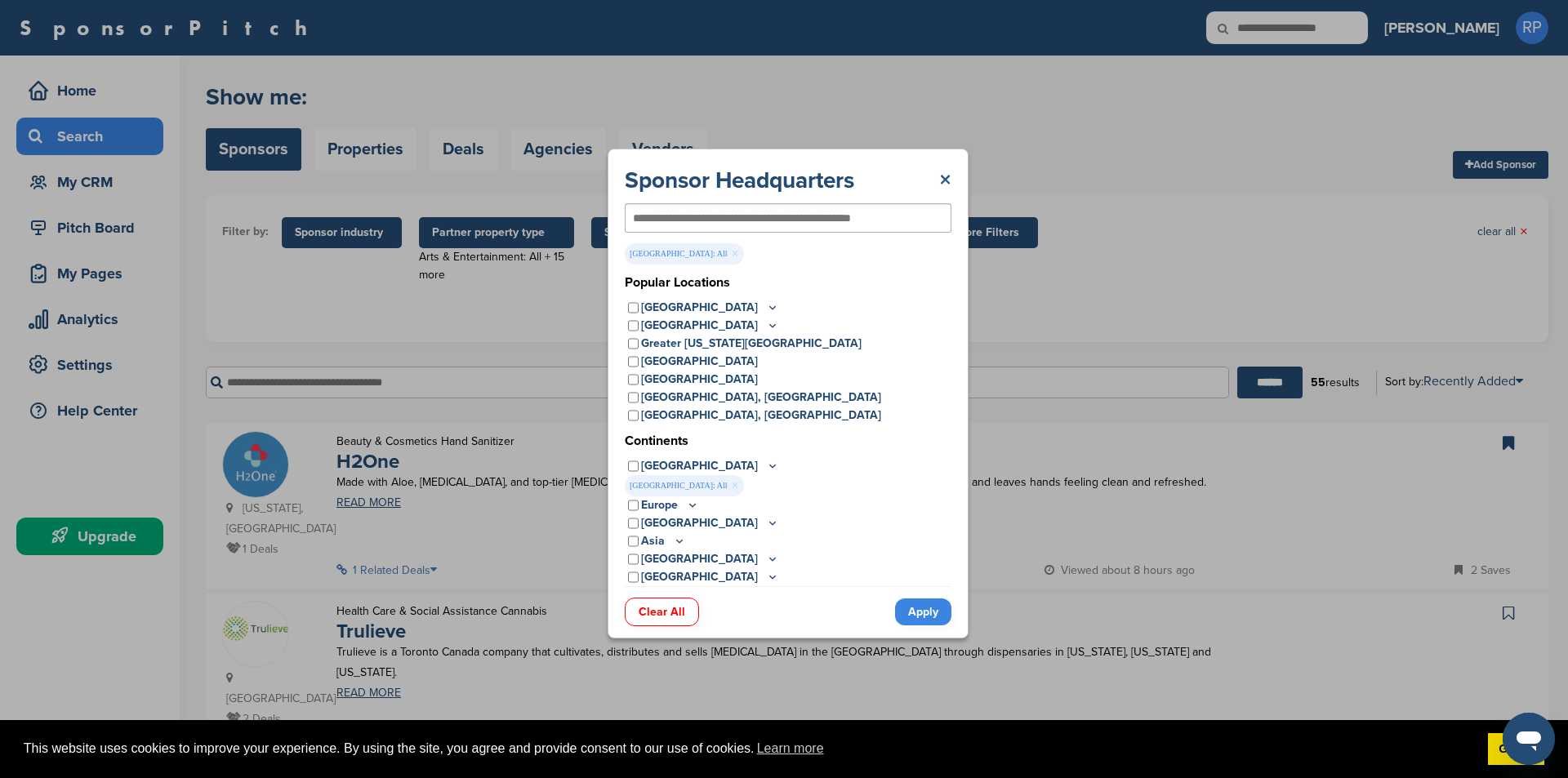
click at [942, 179] on link "×" at bounding box center [945, 180] width 12 height 30
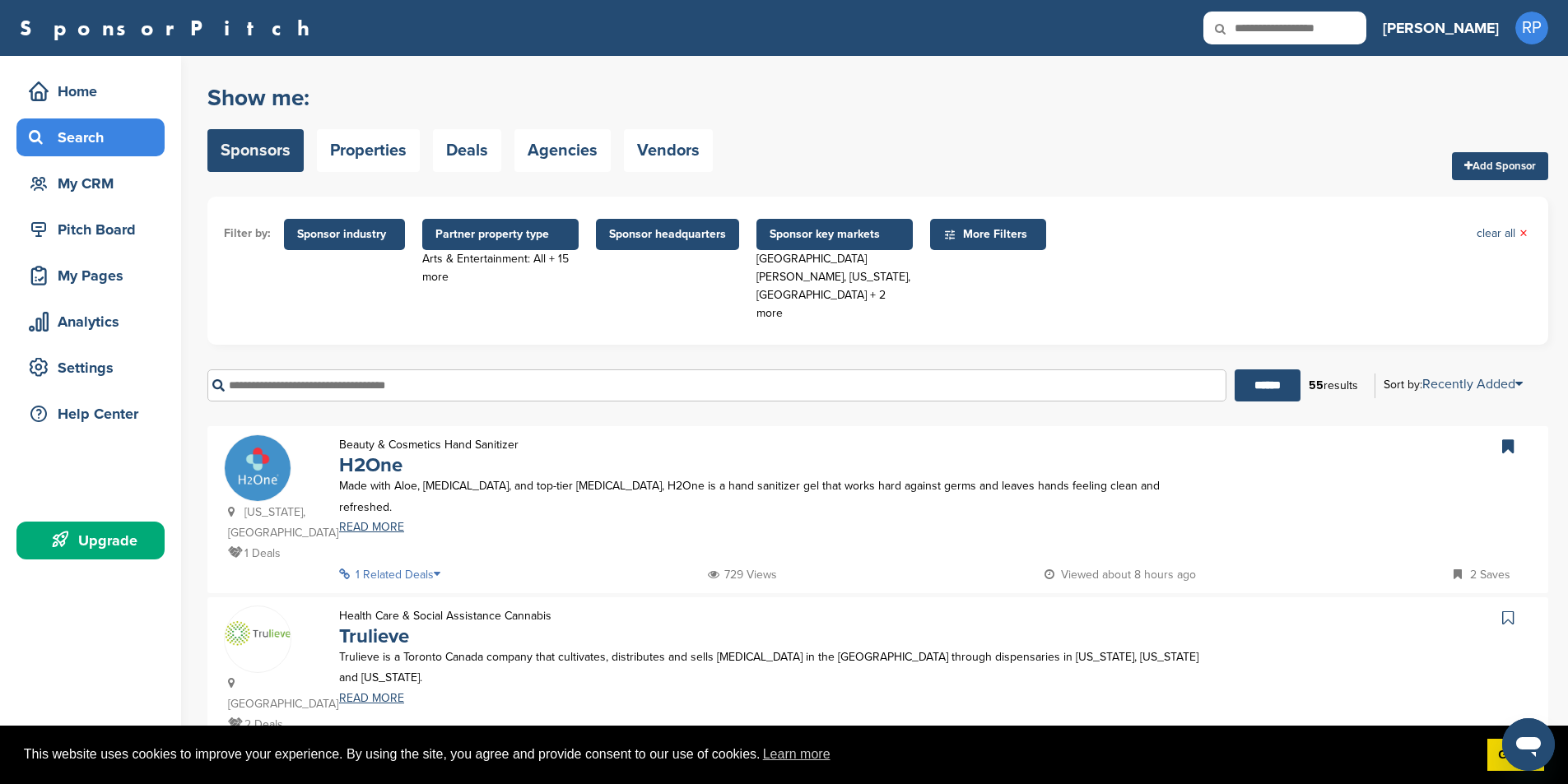
click at [628, 241] on span "Sponsor headquarters" at bounding box center [667, 234] width 117 height 18
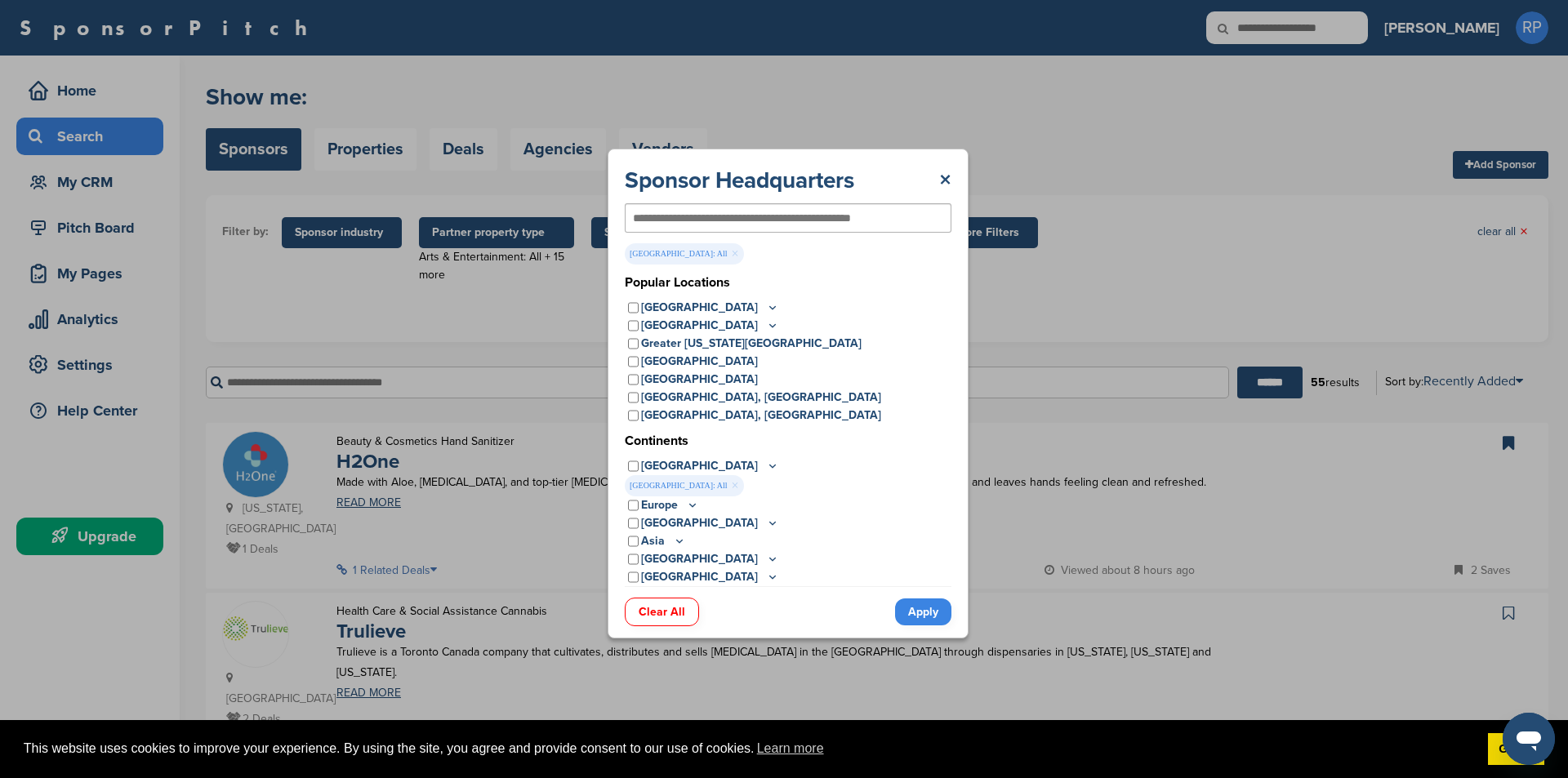
click at [905, 609] on link "Apply" at bounding box center [923, 611] width 56 height 27
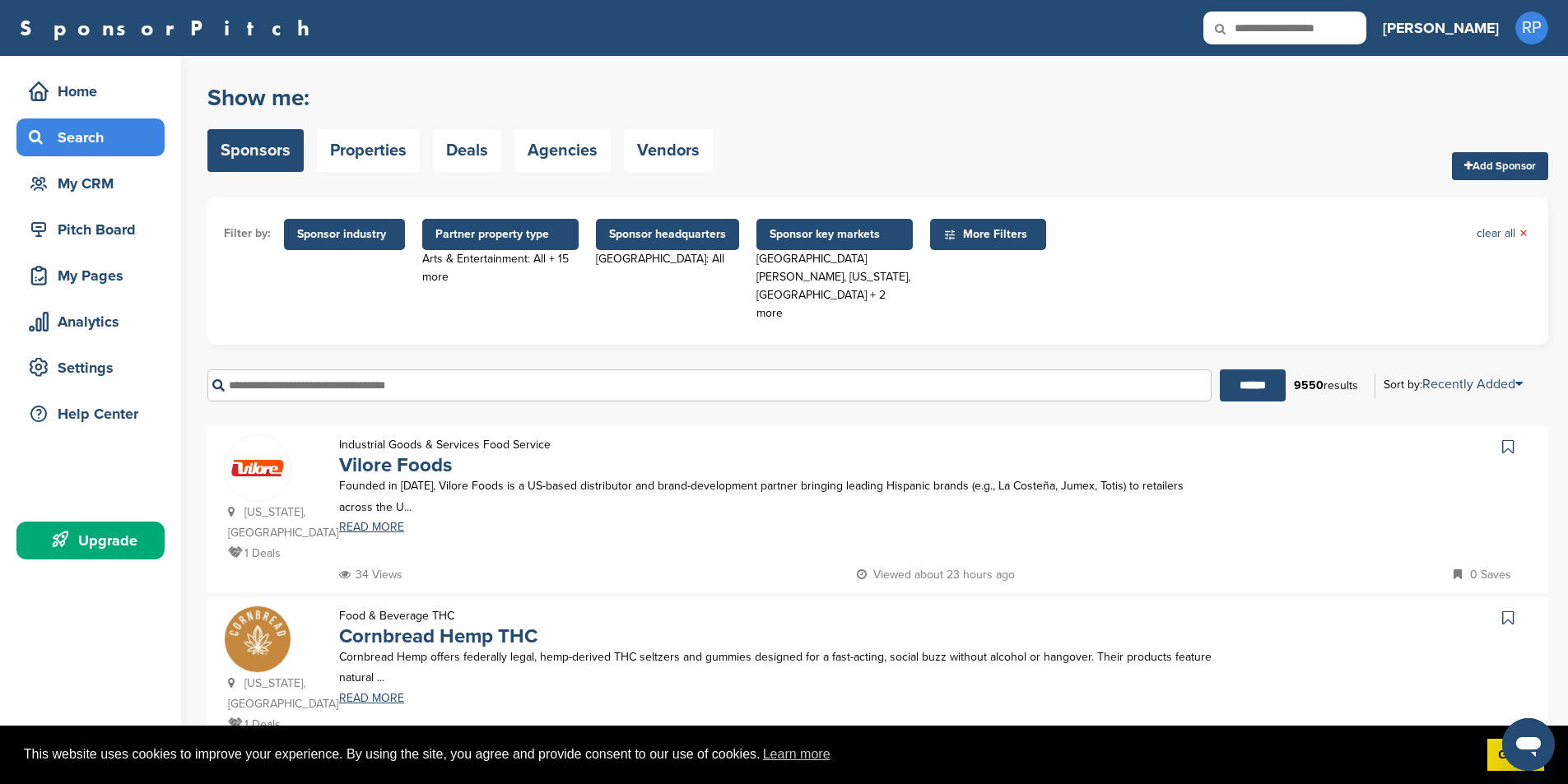
click at [665, 242] on span "Sponsor headquarters" at bounding box center [667, 234] width 117 height 18
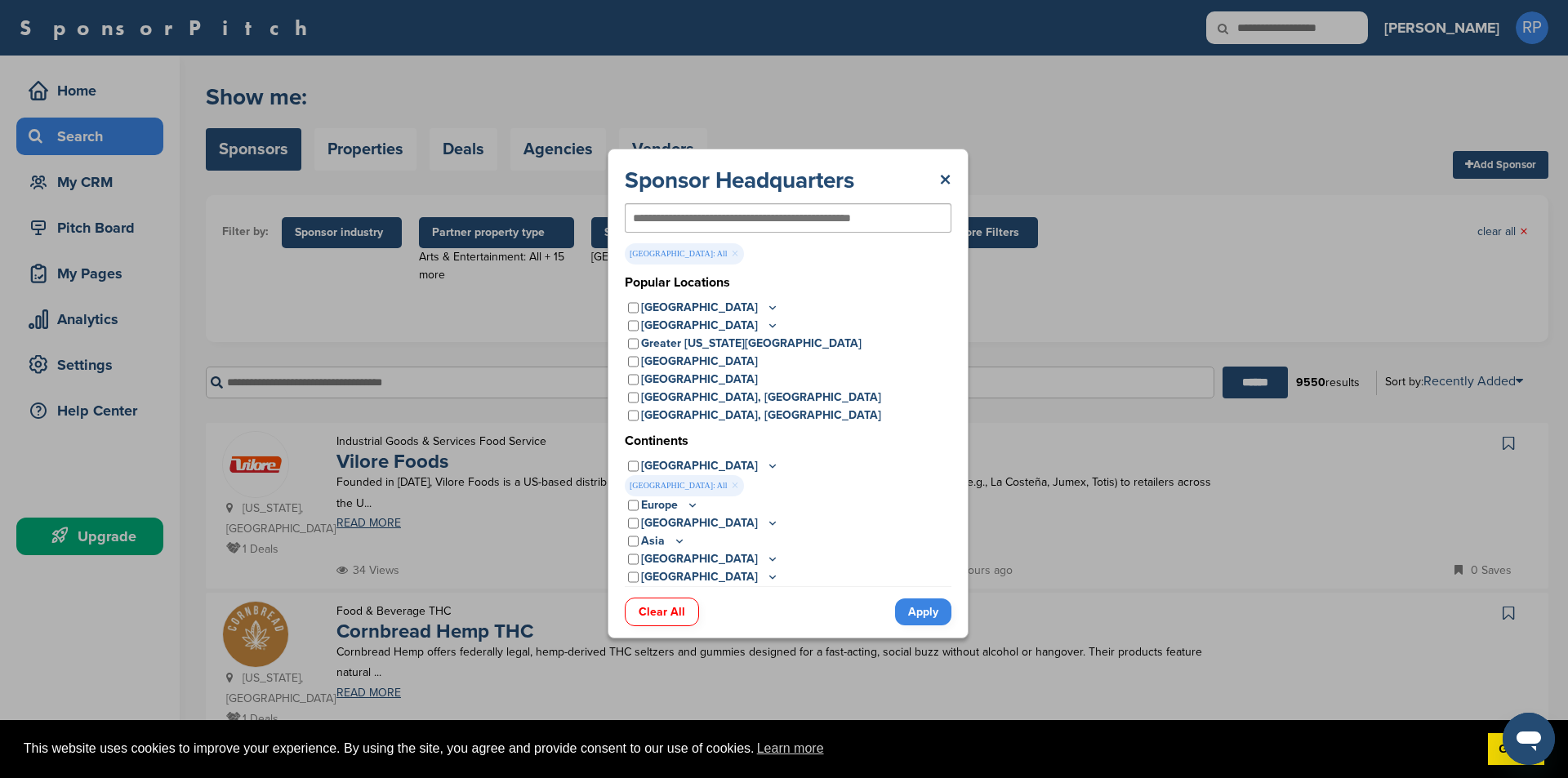
click at [647, 620] on link "Clear All" at bounding box center [661, 611] width 74 height 29
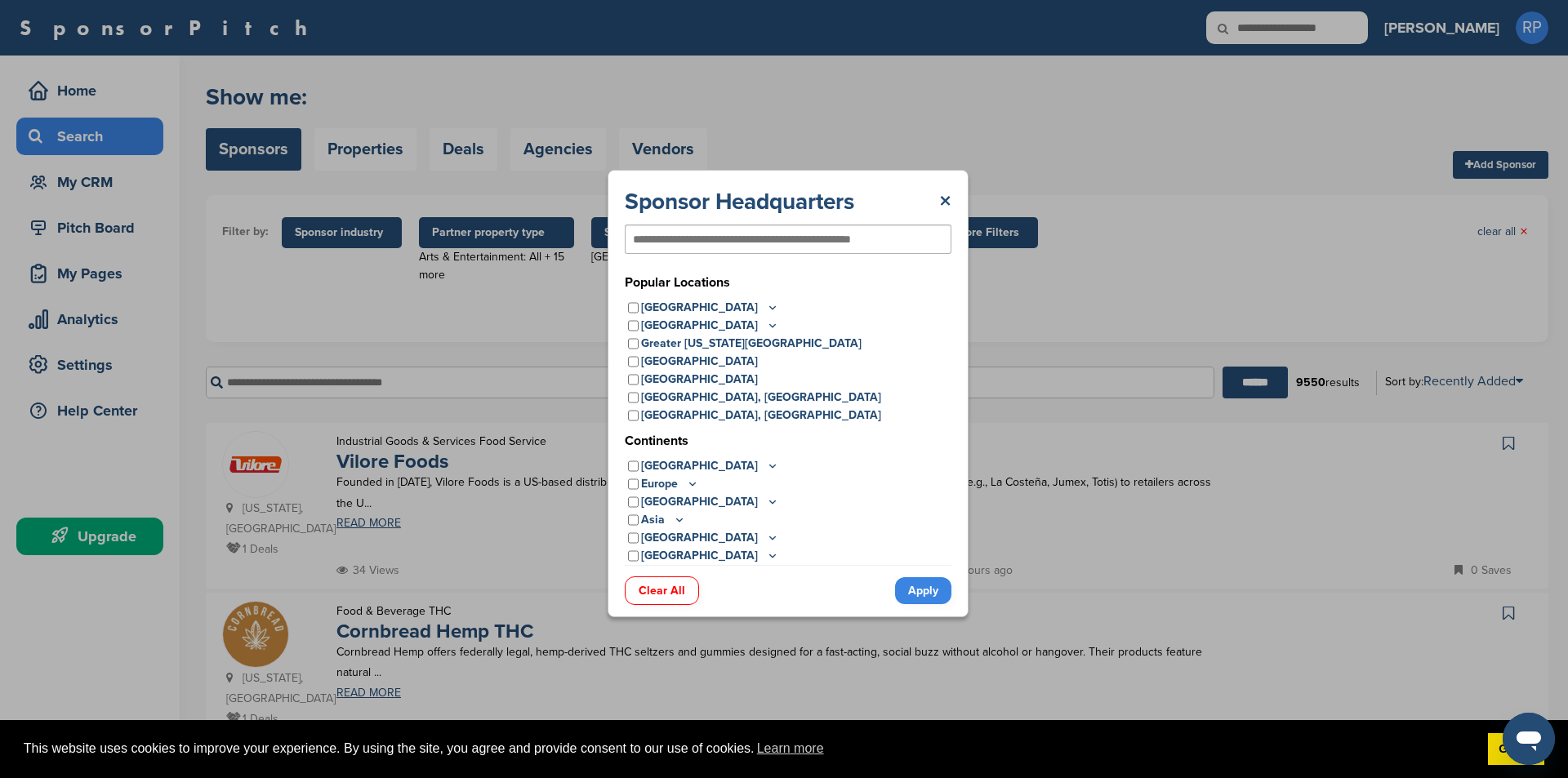
click at [927, 600] on link "Apply" at bounding box center [923, 590] width 56 height 27
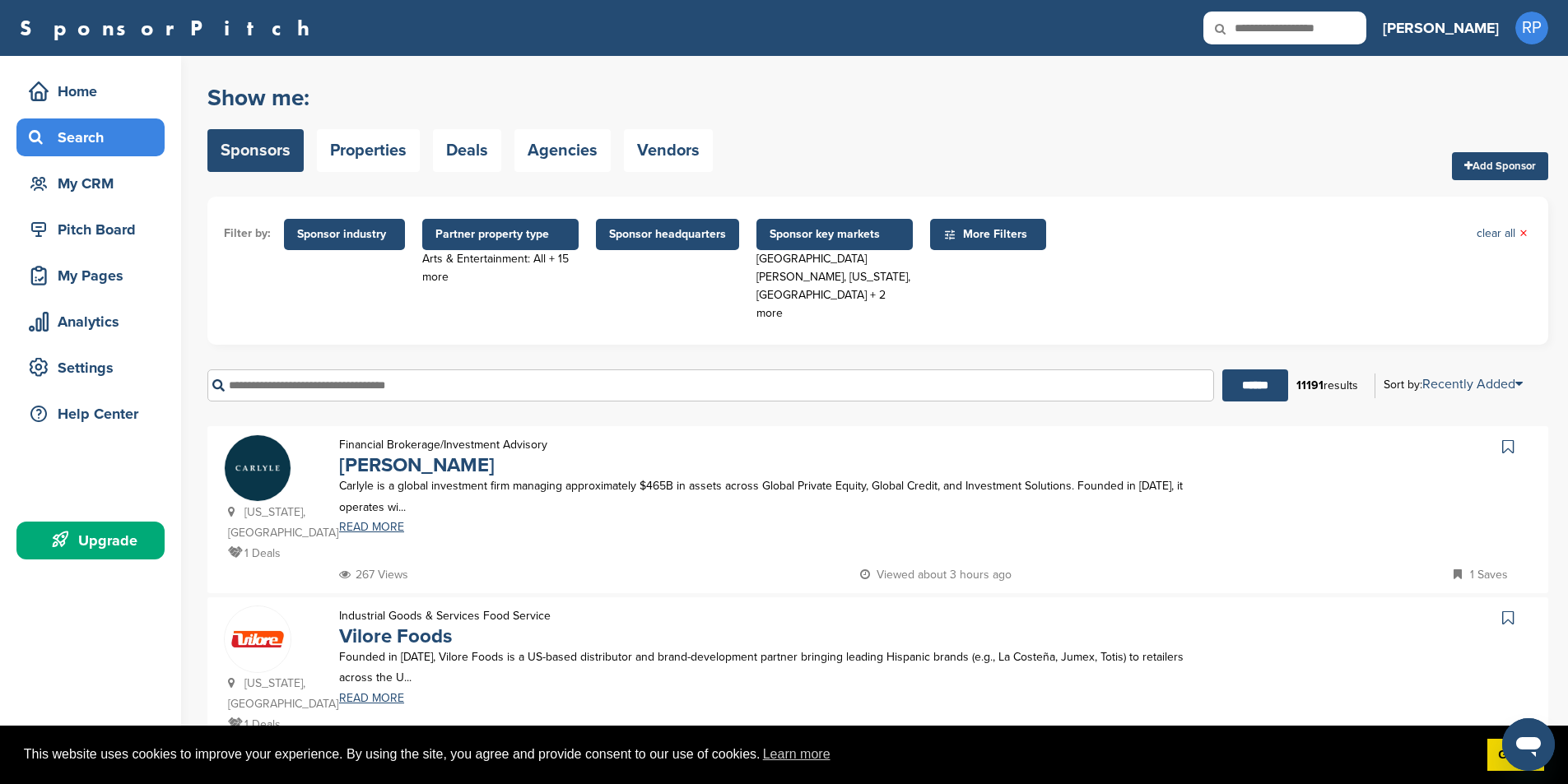
click at [829, 244] on span "Sponsor key markets" at bounding box center [834, 235] width 157 height 32
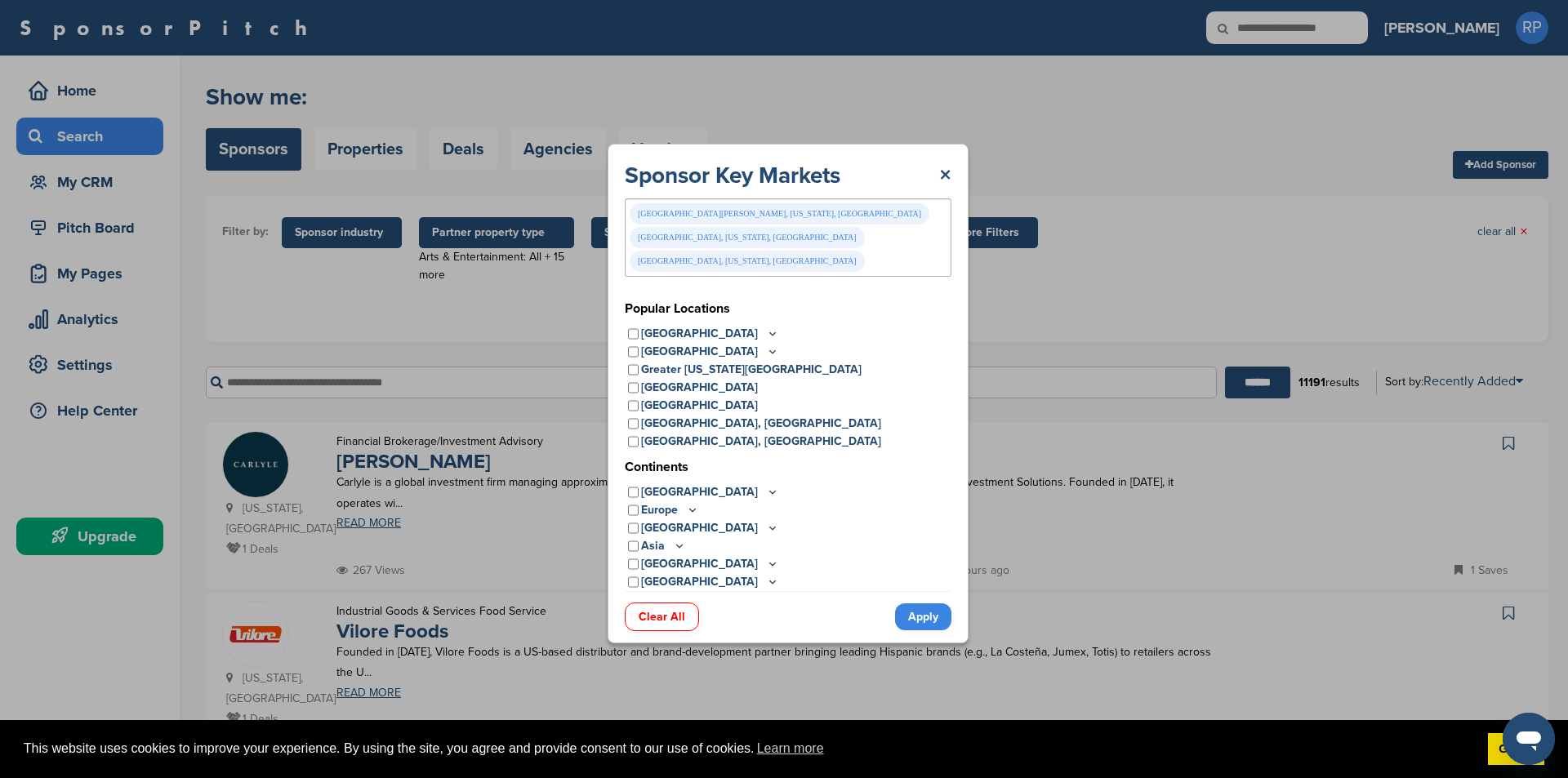
click at [917, 603] on link "Apply" at bounding box center [923, 616] width 56 height 27
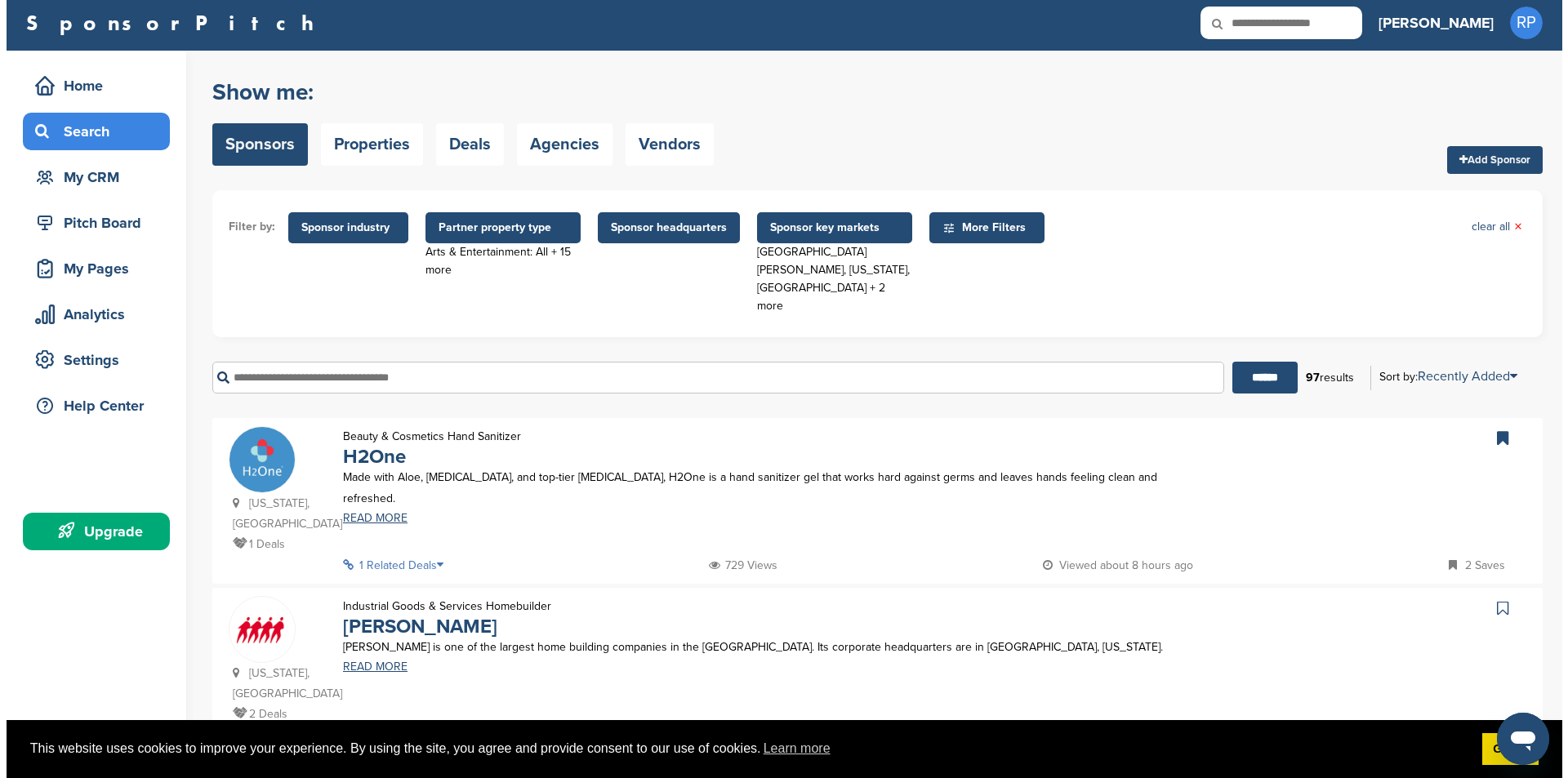
scroll to position [0, 0]
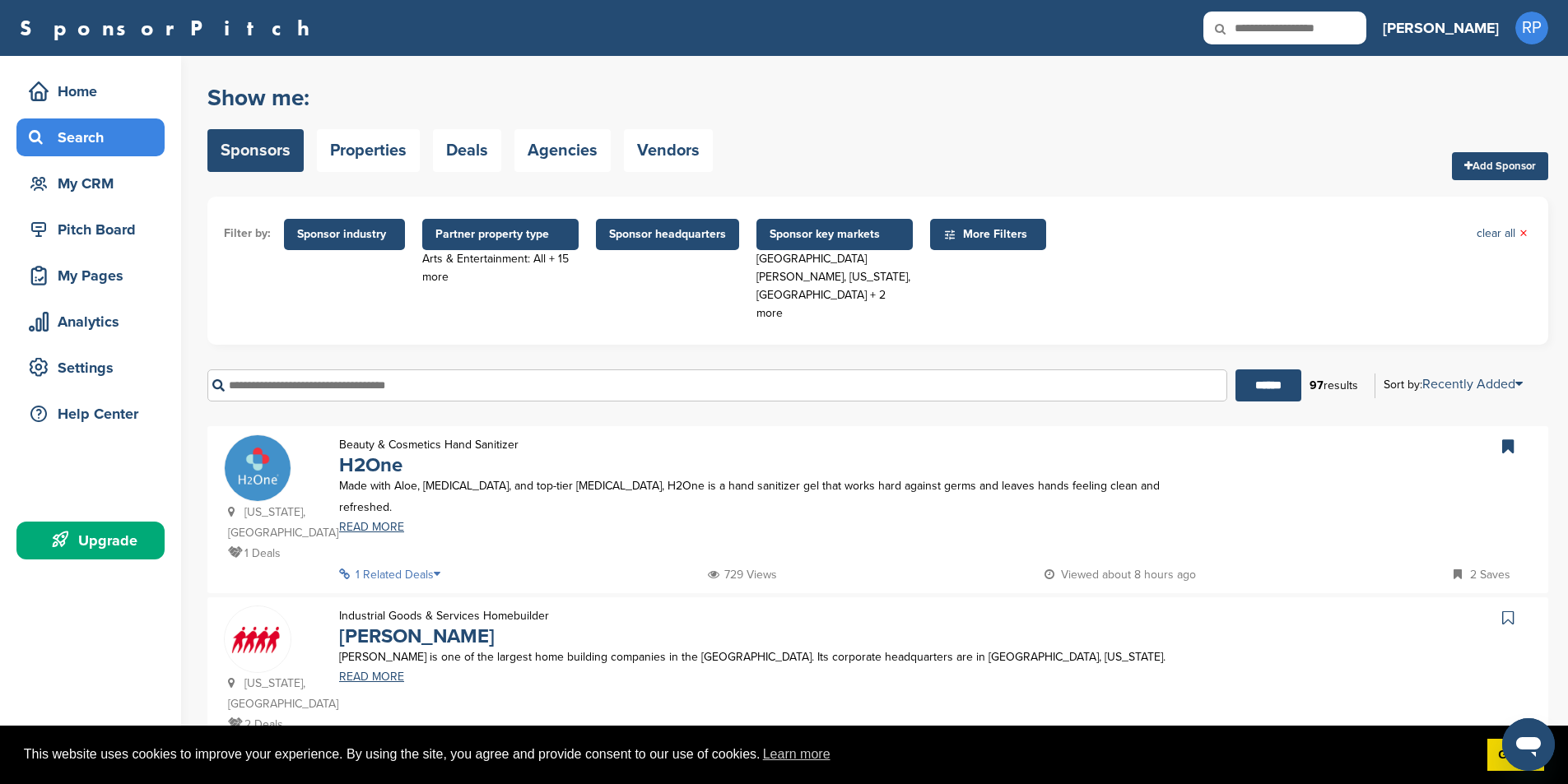
click at [488, 242] on span "Partner property type" at bounding box center [501, 234] width 131 height 18
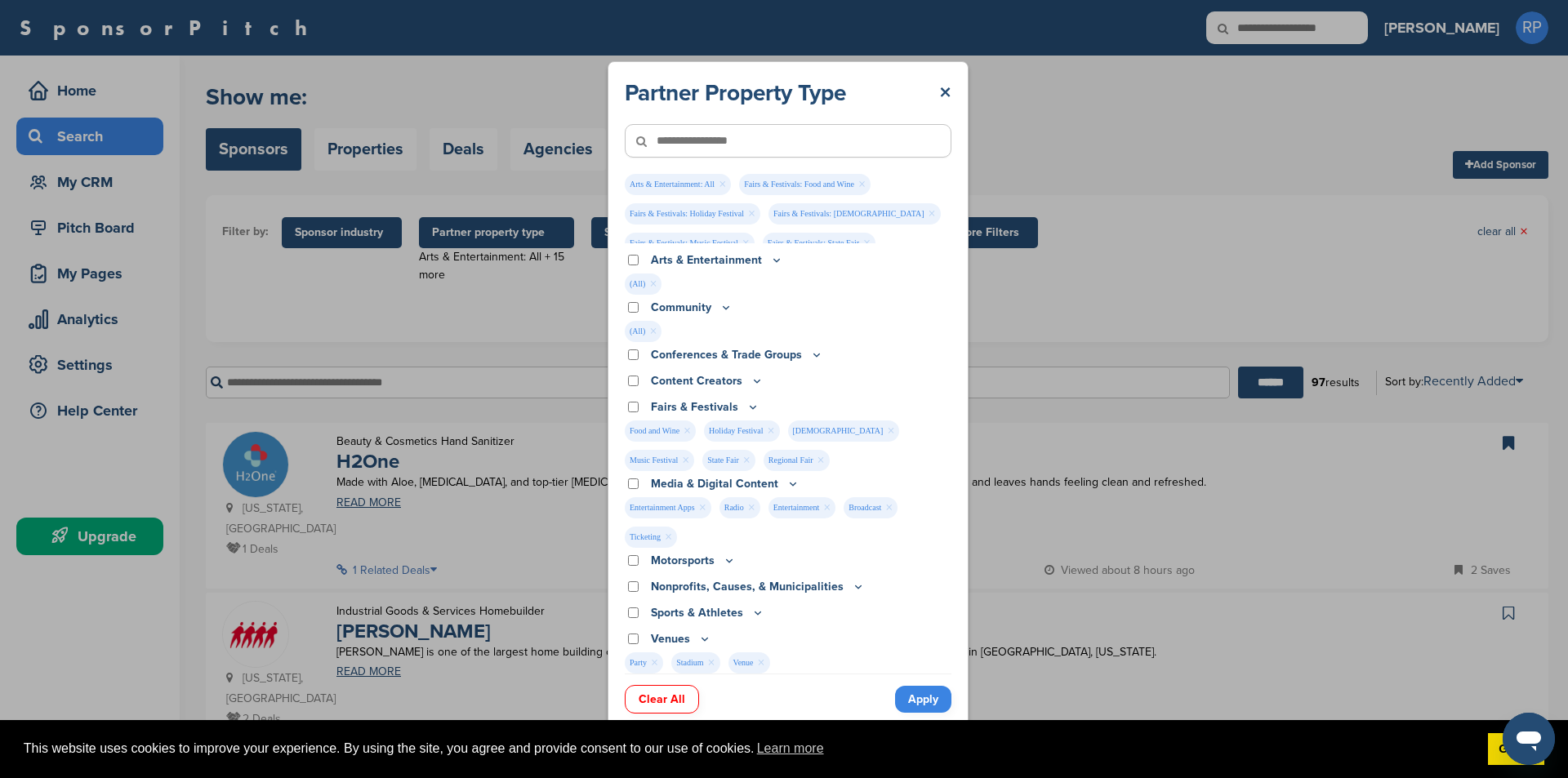
click at [938, 701] on link "Apply" at bounding box center [923, 699] width 56 height 27
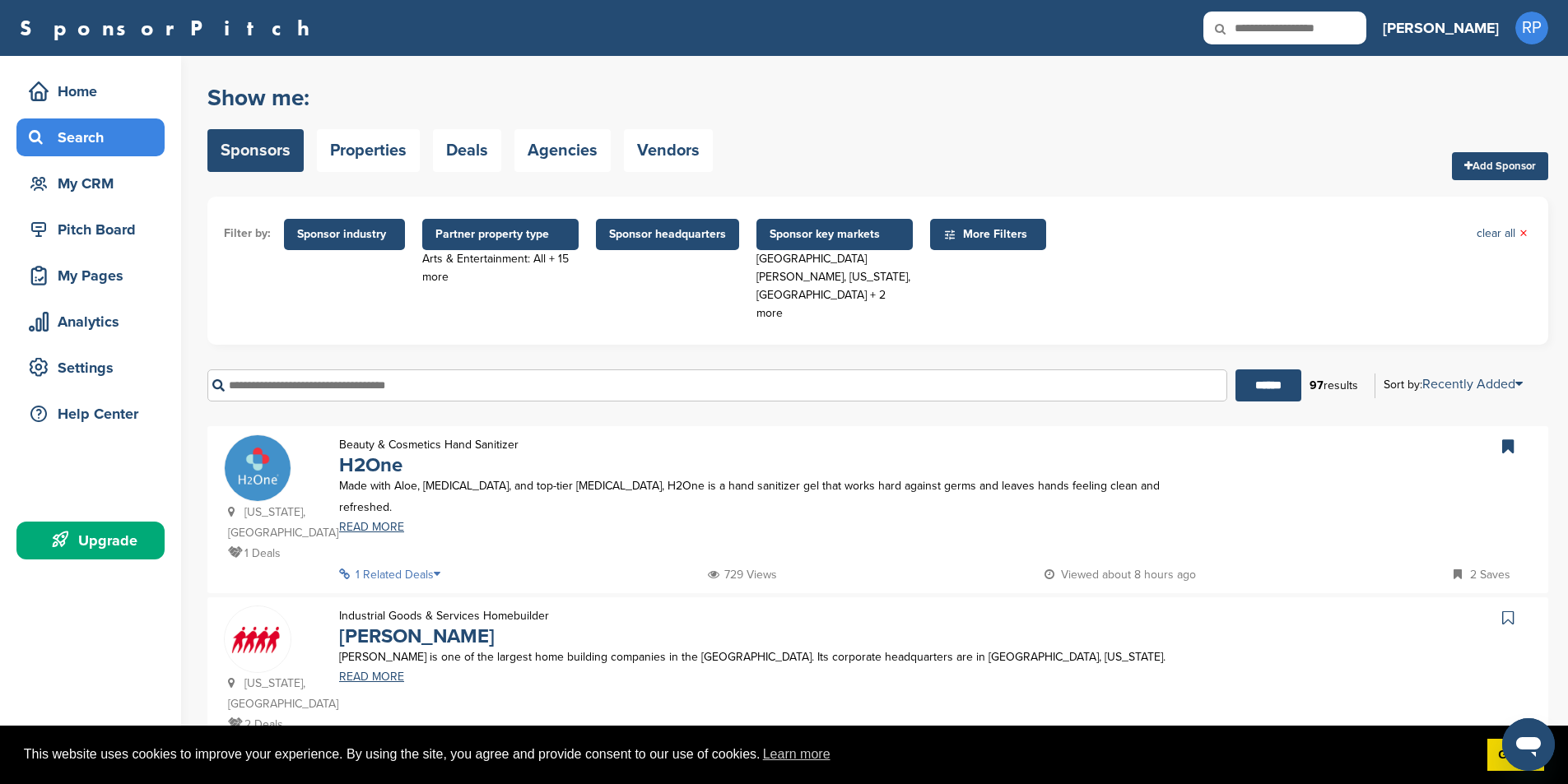
click at [495, 241] on span "Partner property type" at bounding box center [501, 234] width 131 height 18
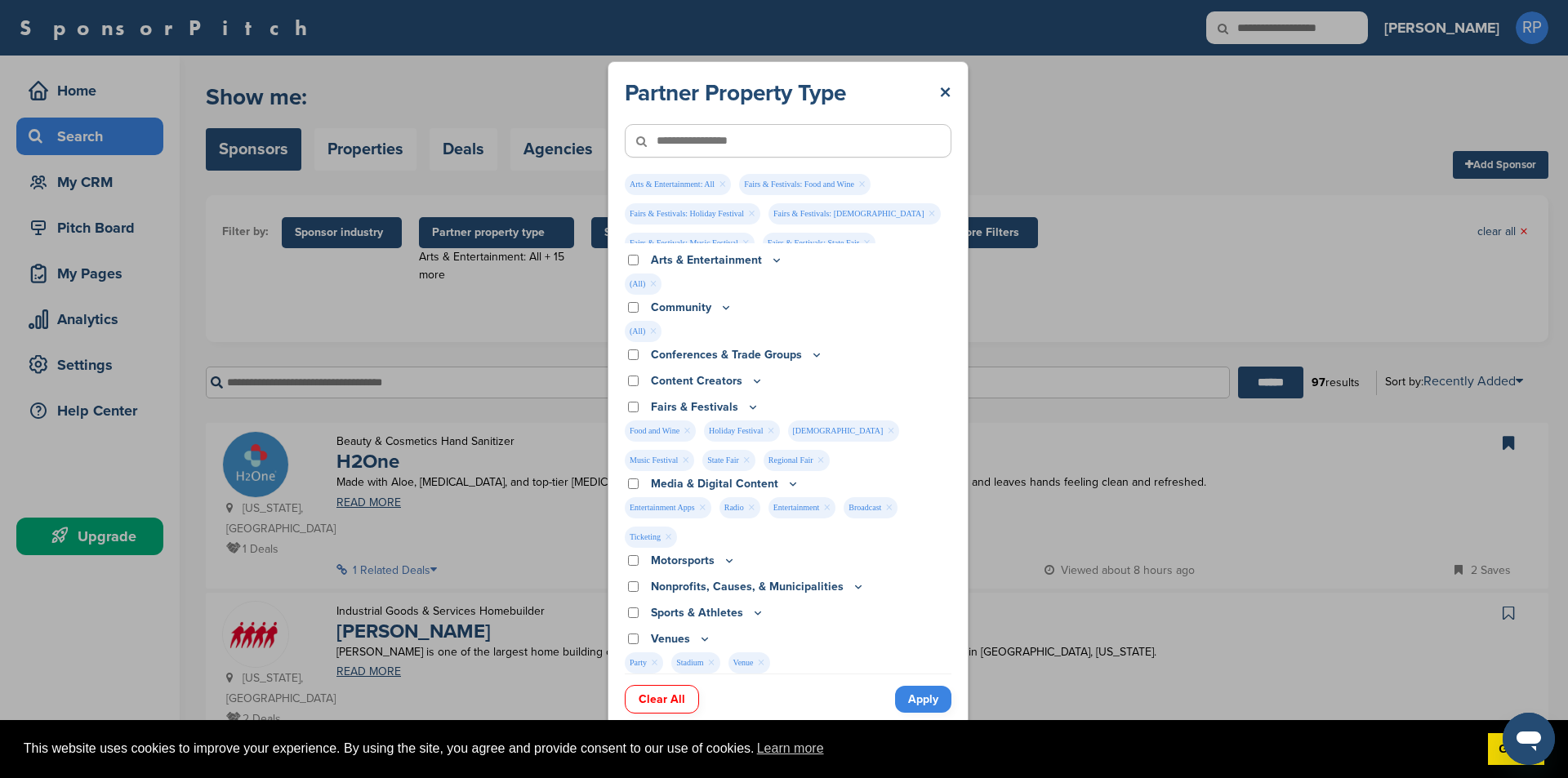
click at [771, 262] on icon at bounding box center [777, 260] width 13 height 14
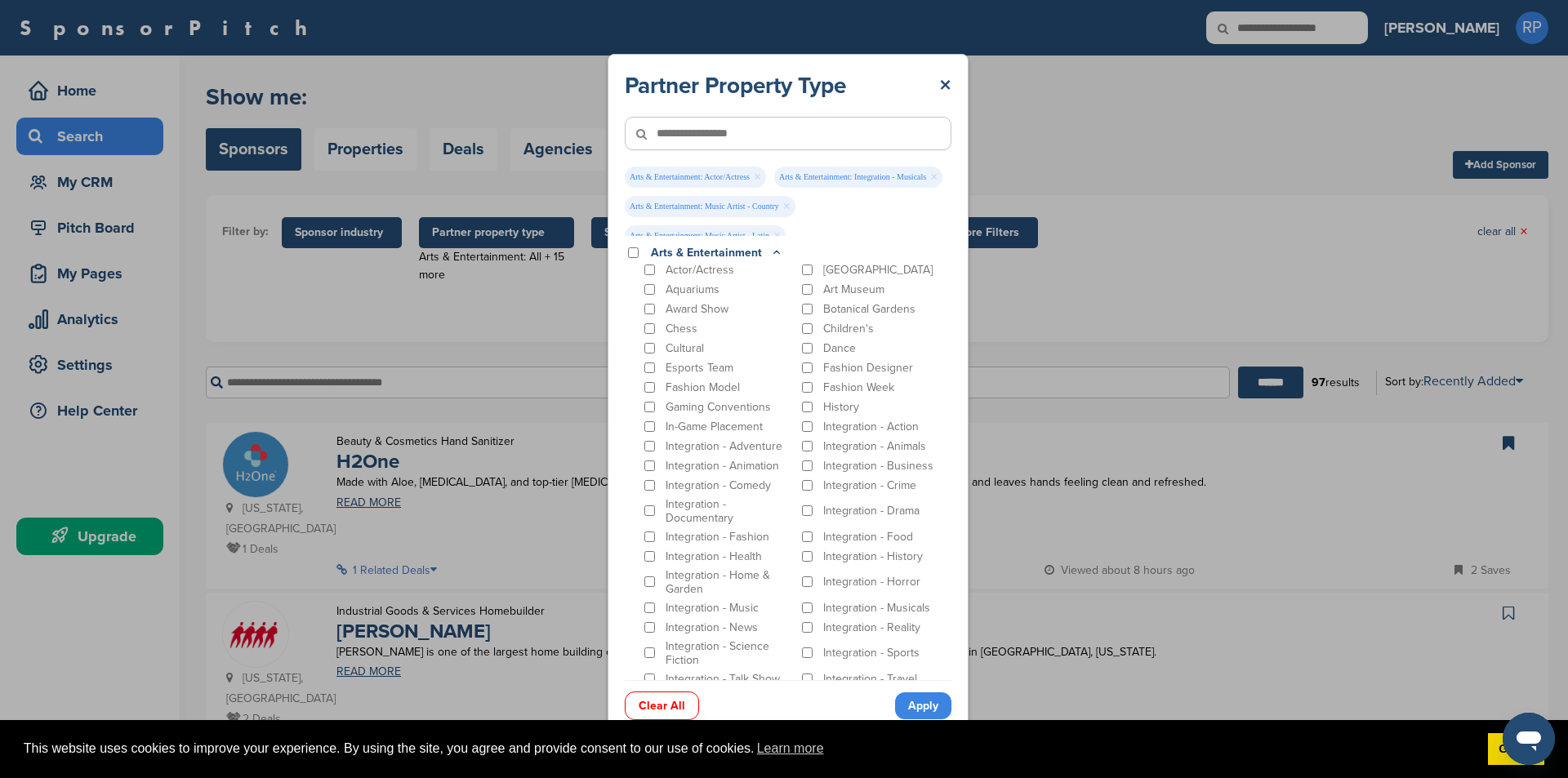
click at [922, 708] on link "Apply" at bounding box center [923, 706] width 56 height 27
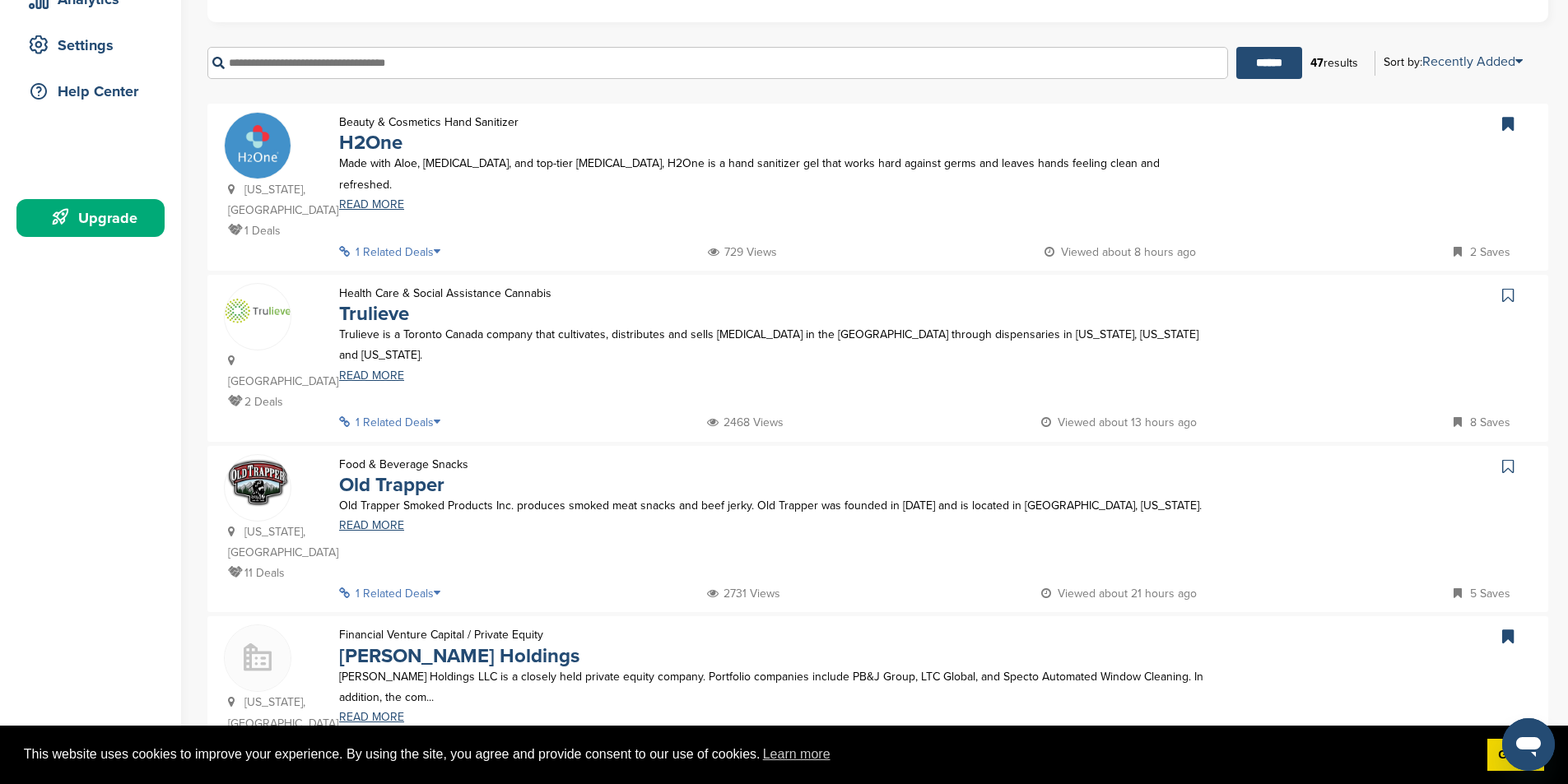
scroll to position [411, 0]
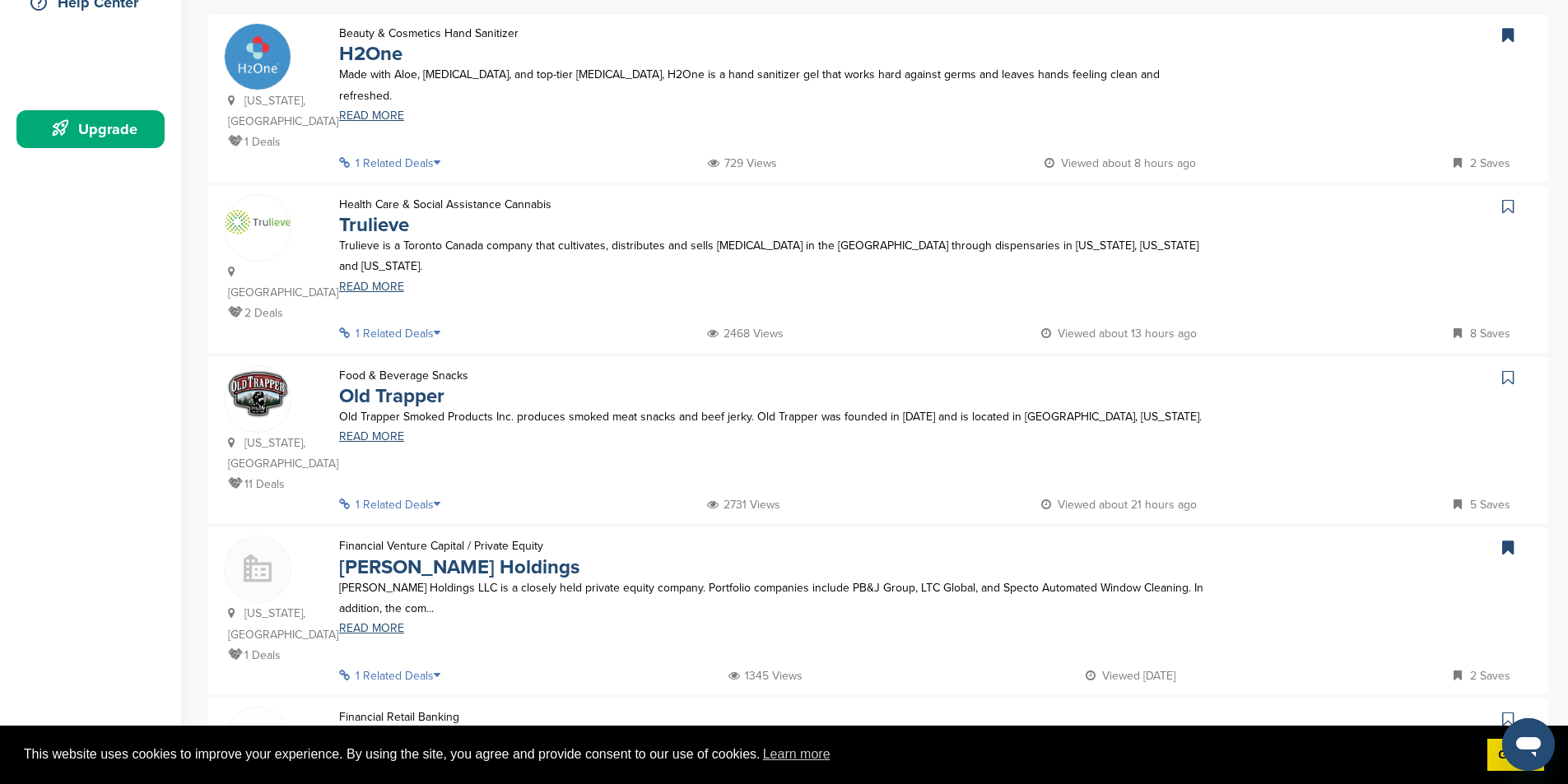
click at [413, 666] on p "1 Related Deals" at bounding box center [394, 676] width 111 height 21
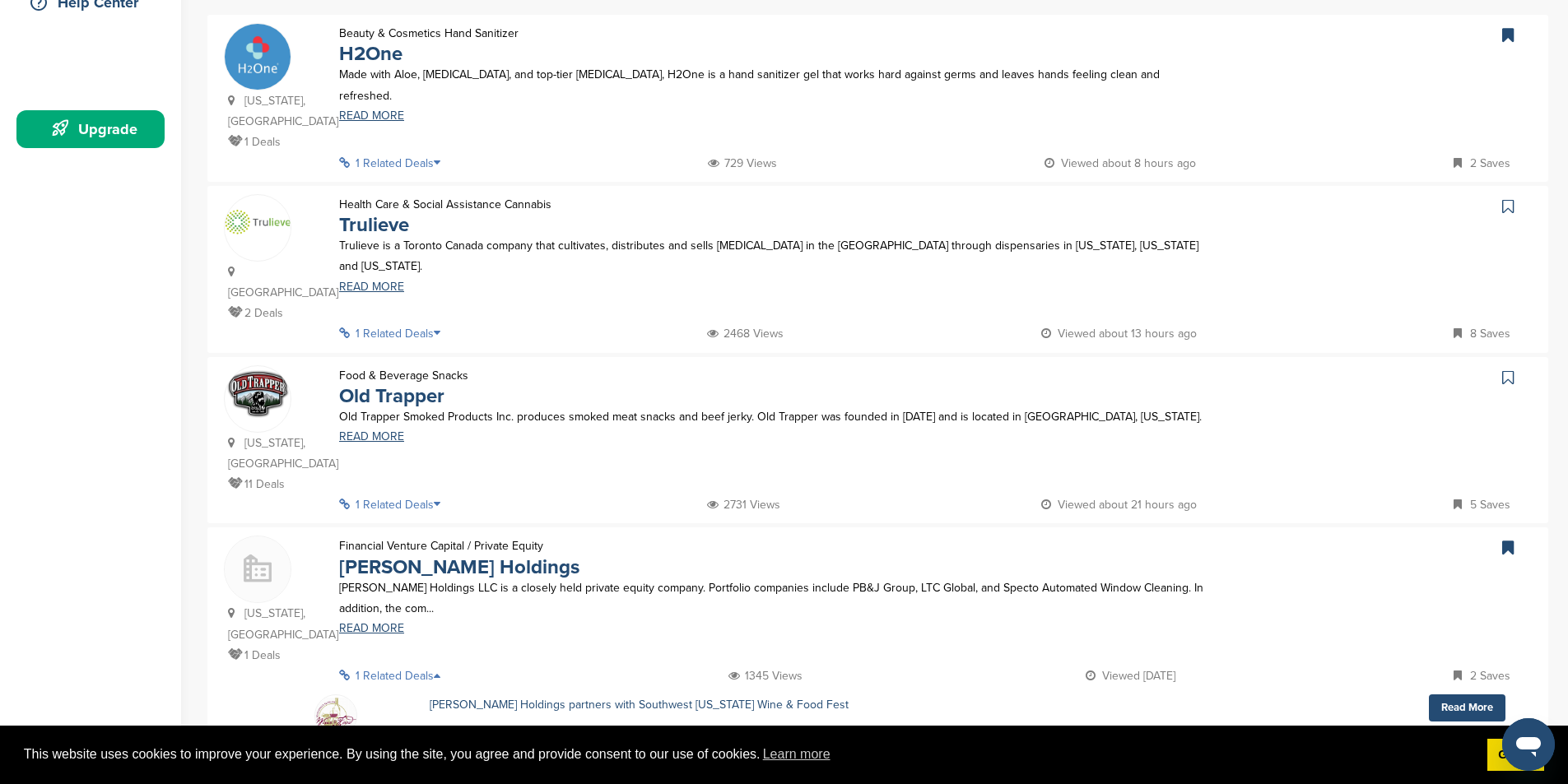
click at [413, 666] on p "1 Related Deals" at bounding box center [394, 676] width 111 height 21
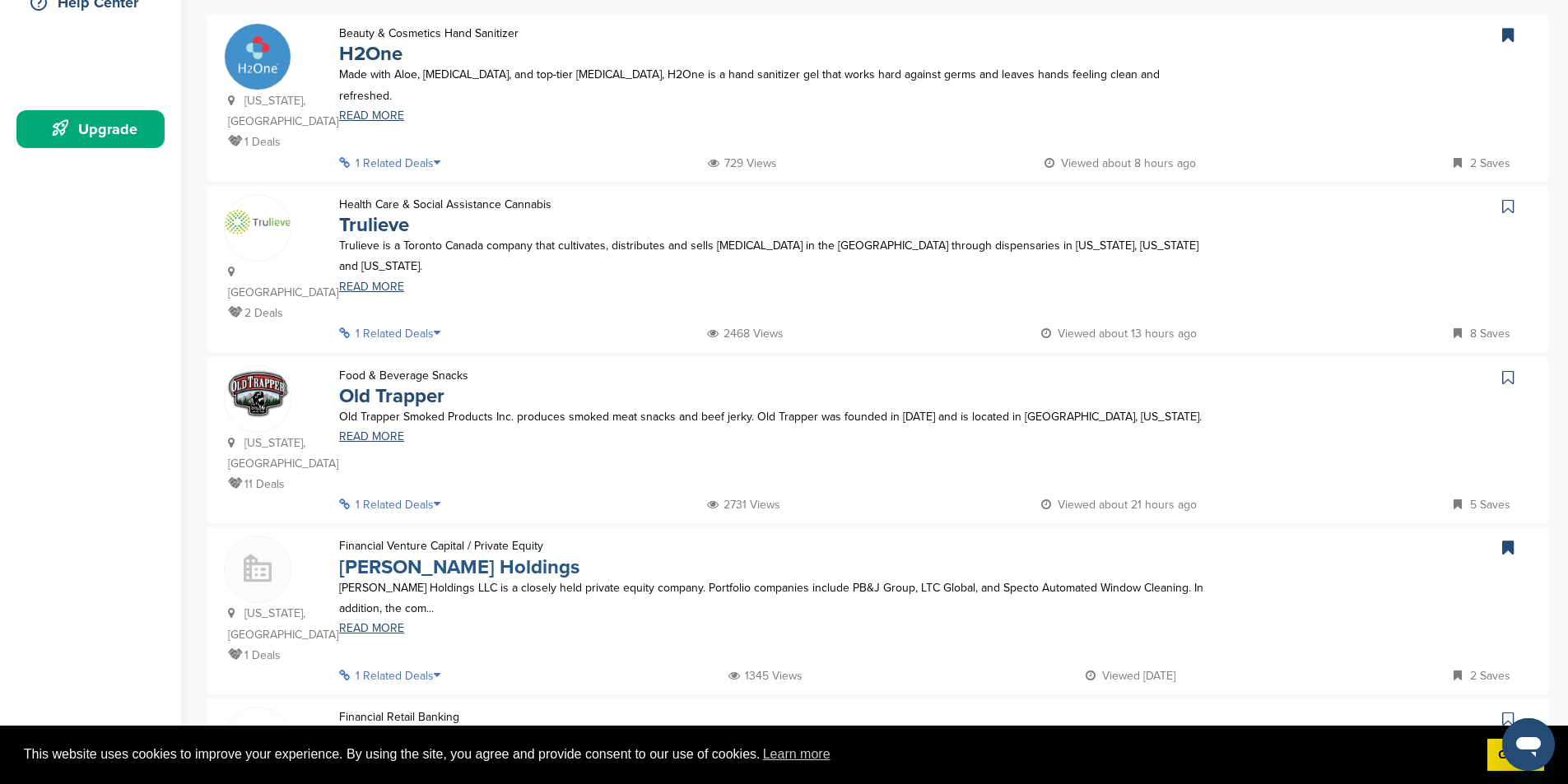
click at [375, 556] on link "[PERSON_NAME] Holdings" at bounding box center [460, 568] width 241 height 24
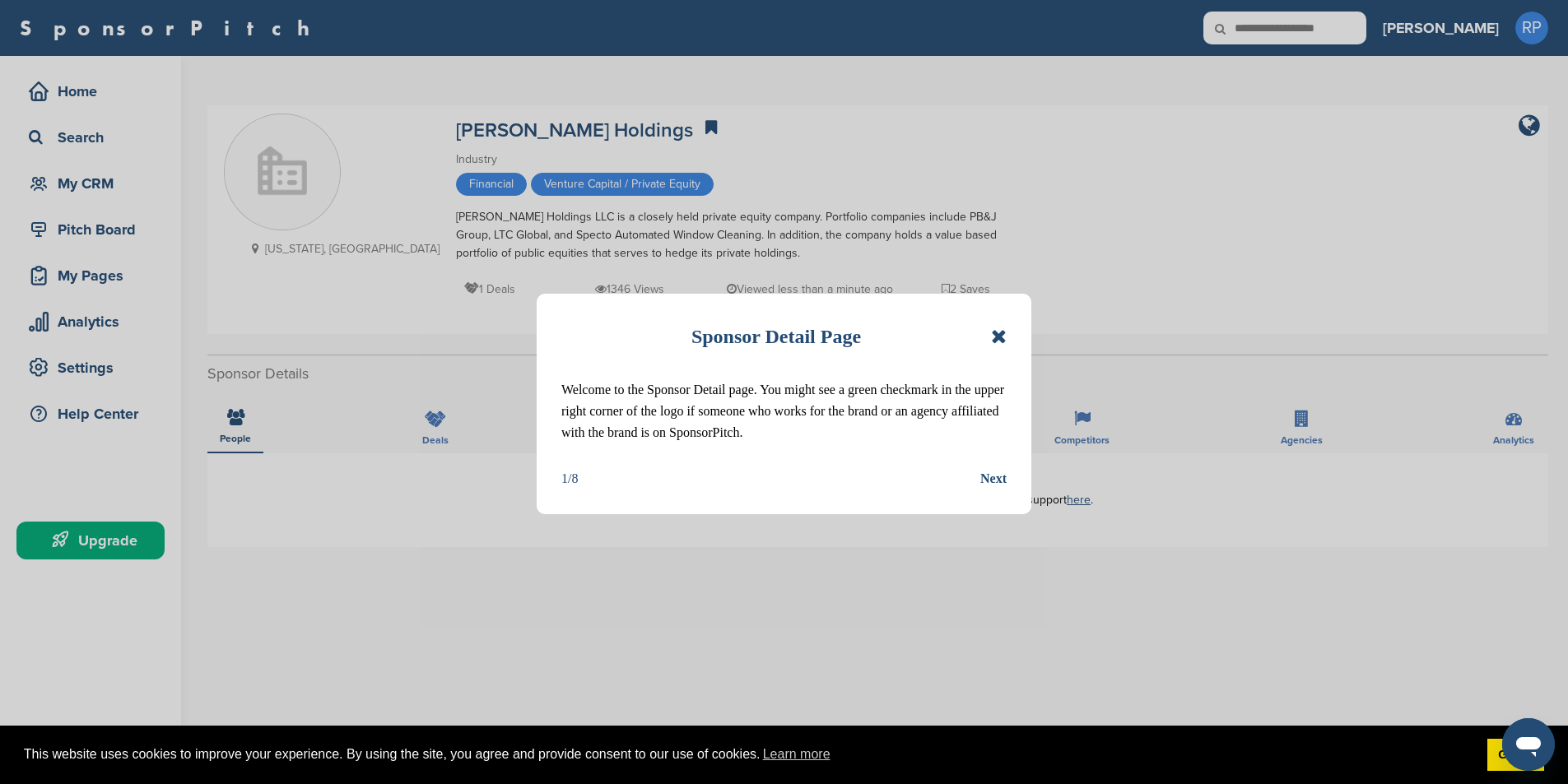
click at [997, 339] on icon at bounding box center [998, 337] width 16 height 20
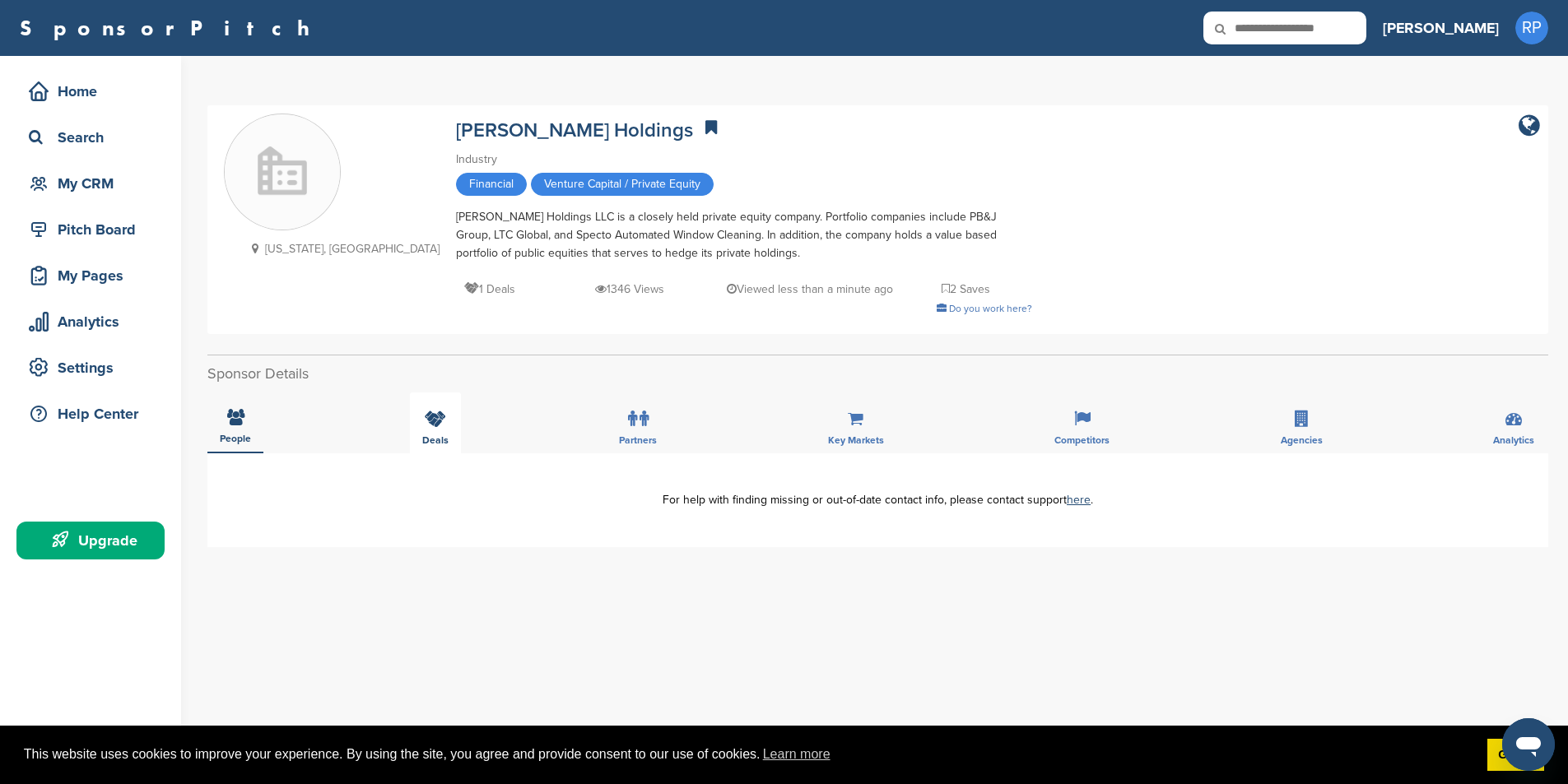
click at [420, 432] on div "Deals" at bounding box center [435, 422] width 51 height 61
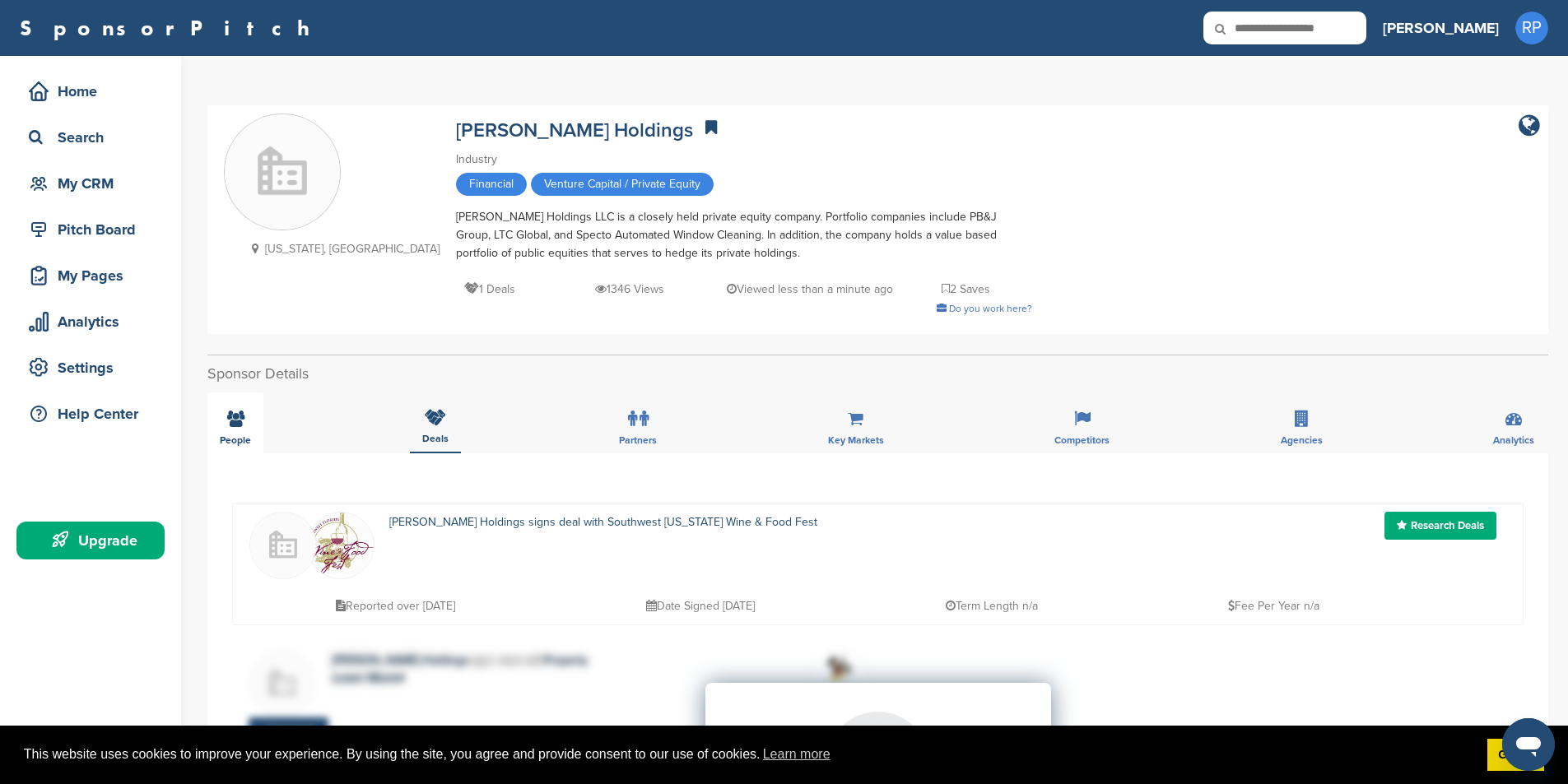
click at [239, 421] on icon at bounding box center [236, 420] width 18 height 17
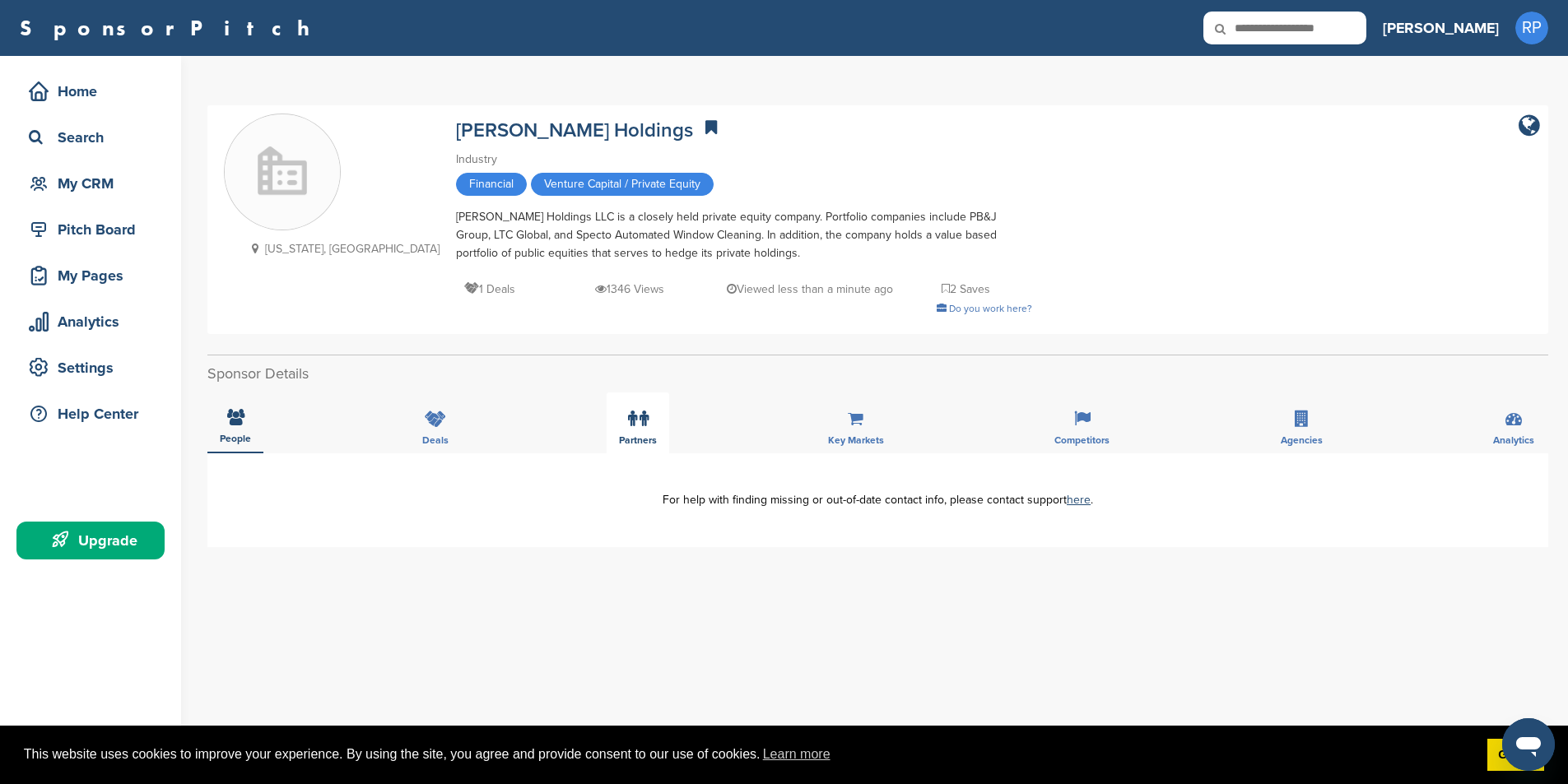
click at [633, 425] on icon at bounding box center [633, 420] width 9 height 17
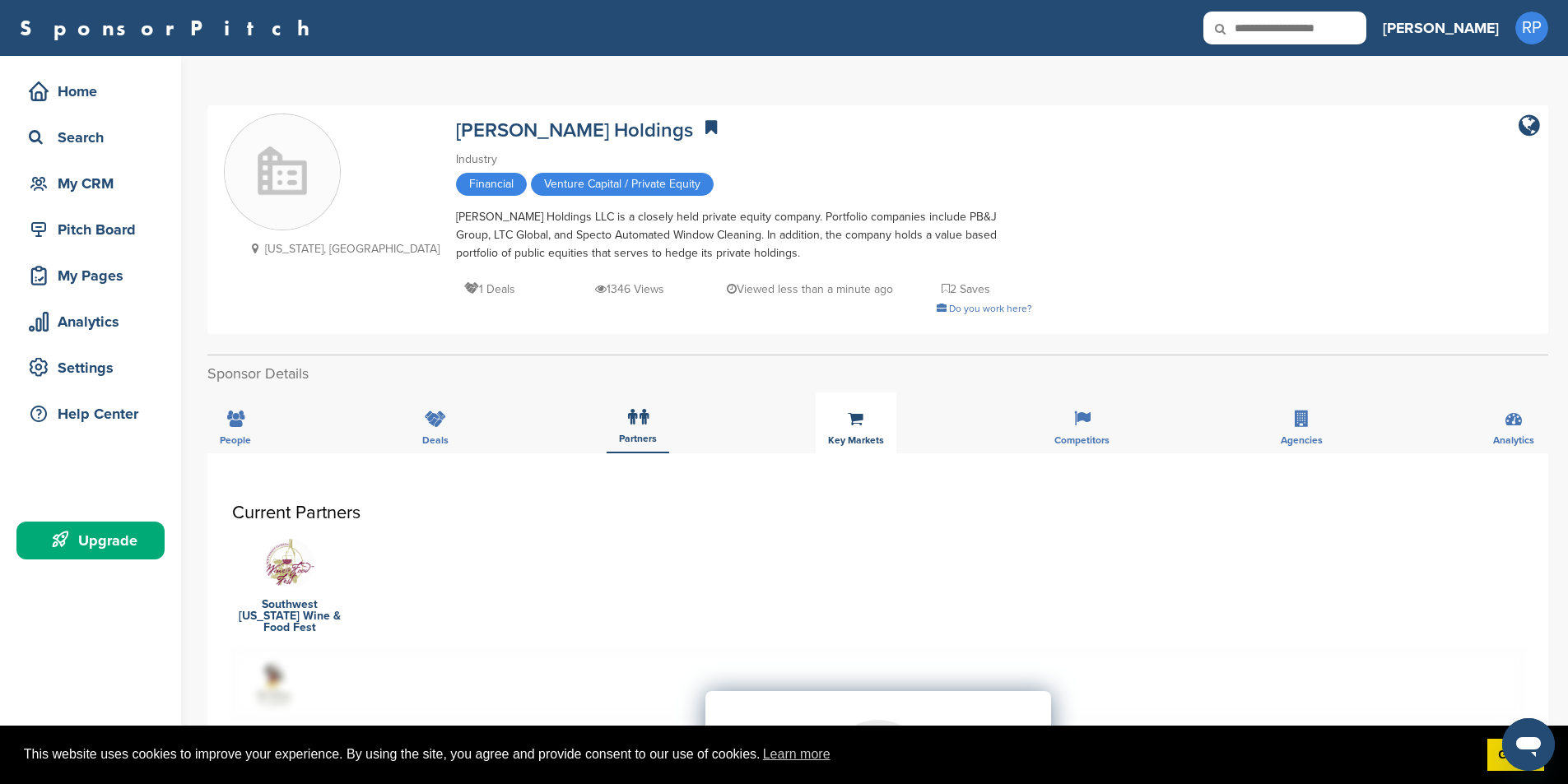
click at [860, 429] on div "Key Markets" at bounding box center [856, 422] width 81 height 61
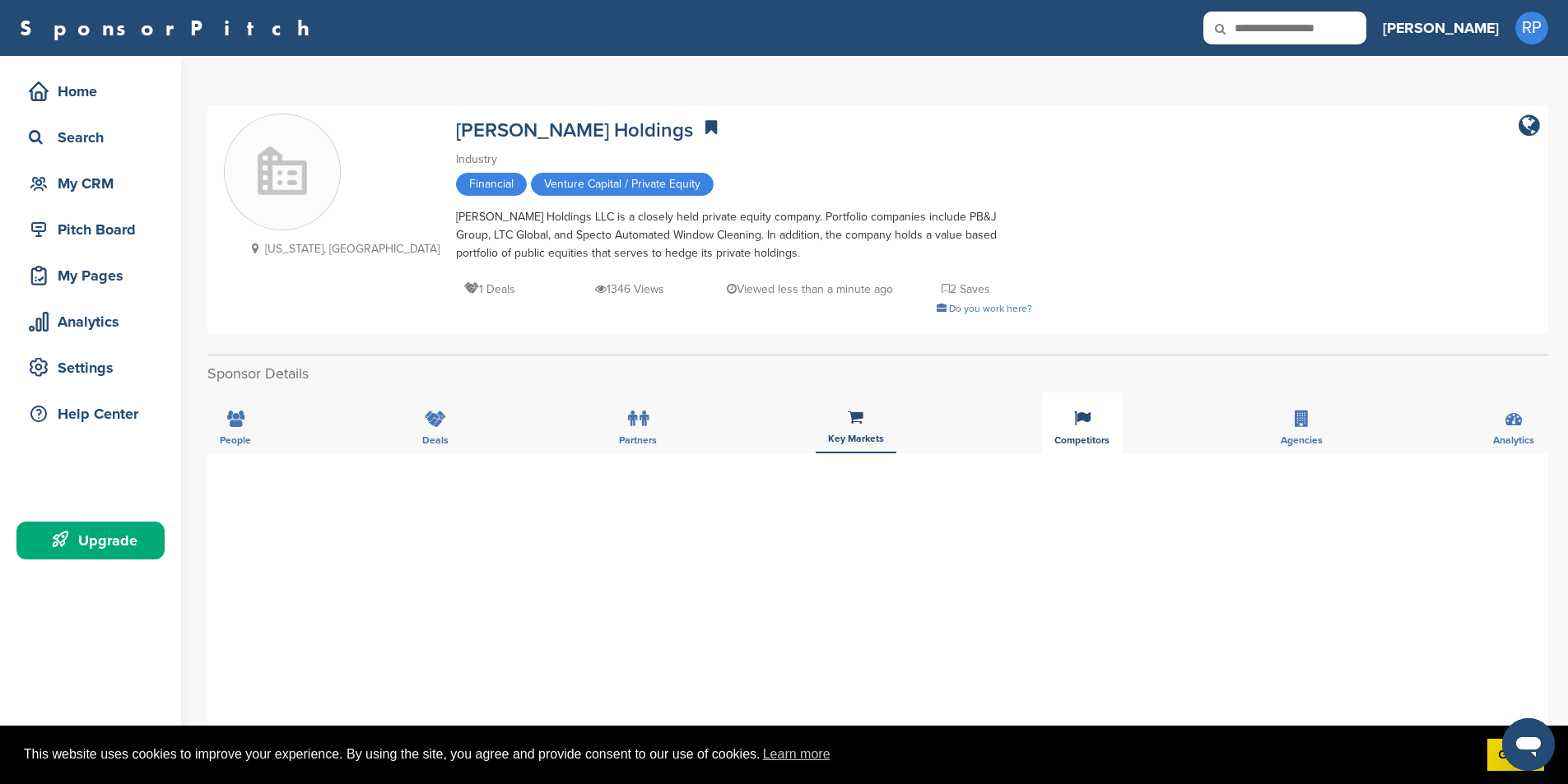
click at [1116, 421] on div "Competitors" at bounding box center [1082, 422] width 80 height 61
click at [1316, 435] on span "Agencies" at bounding box center [1301, 440] width 42 height 10
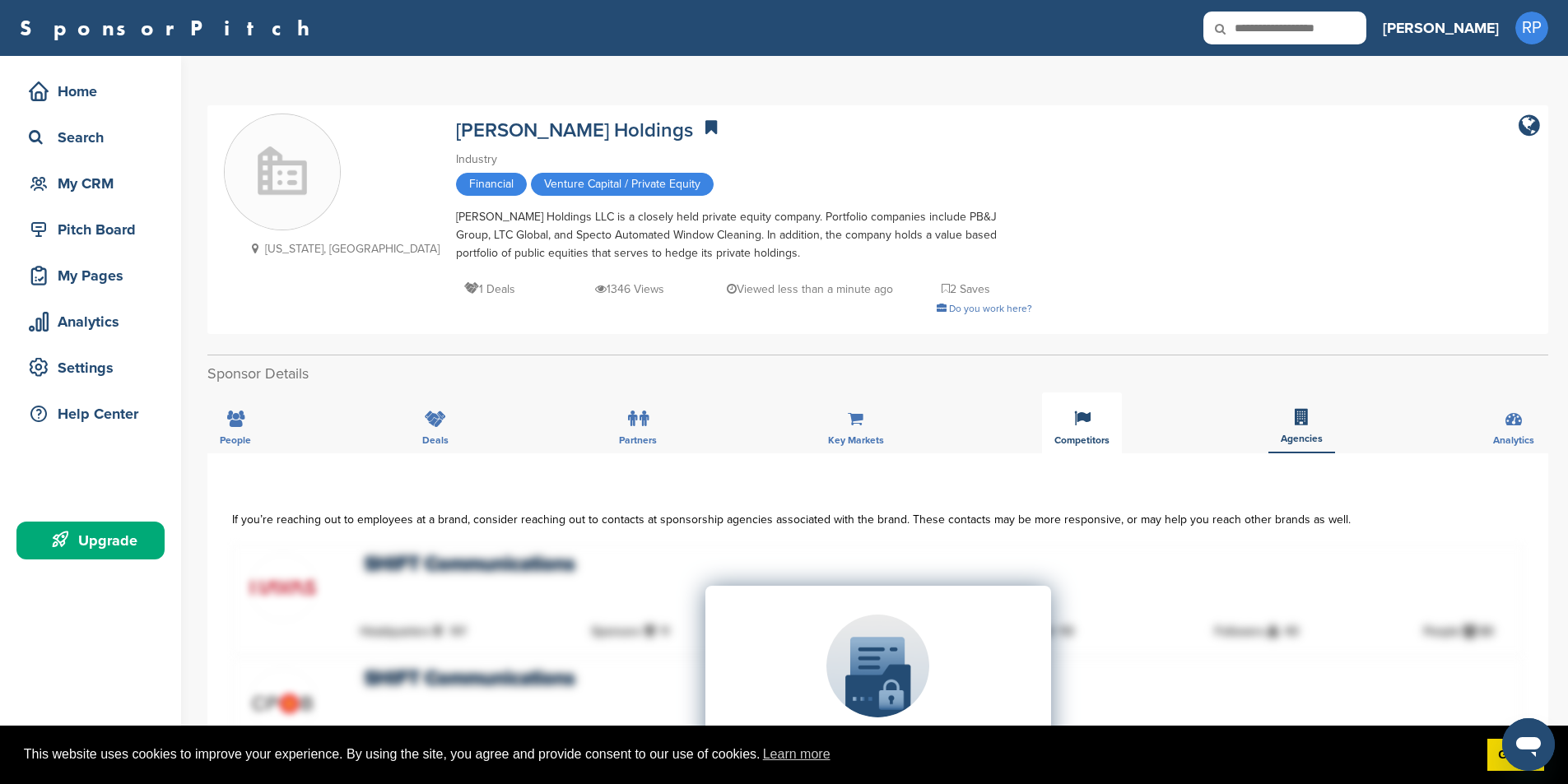
click at [1086, 432] on div "Competitors" at bounding box center [1082, 422] width 80 height 61
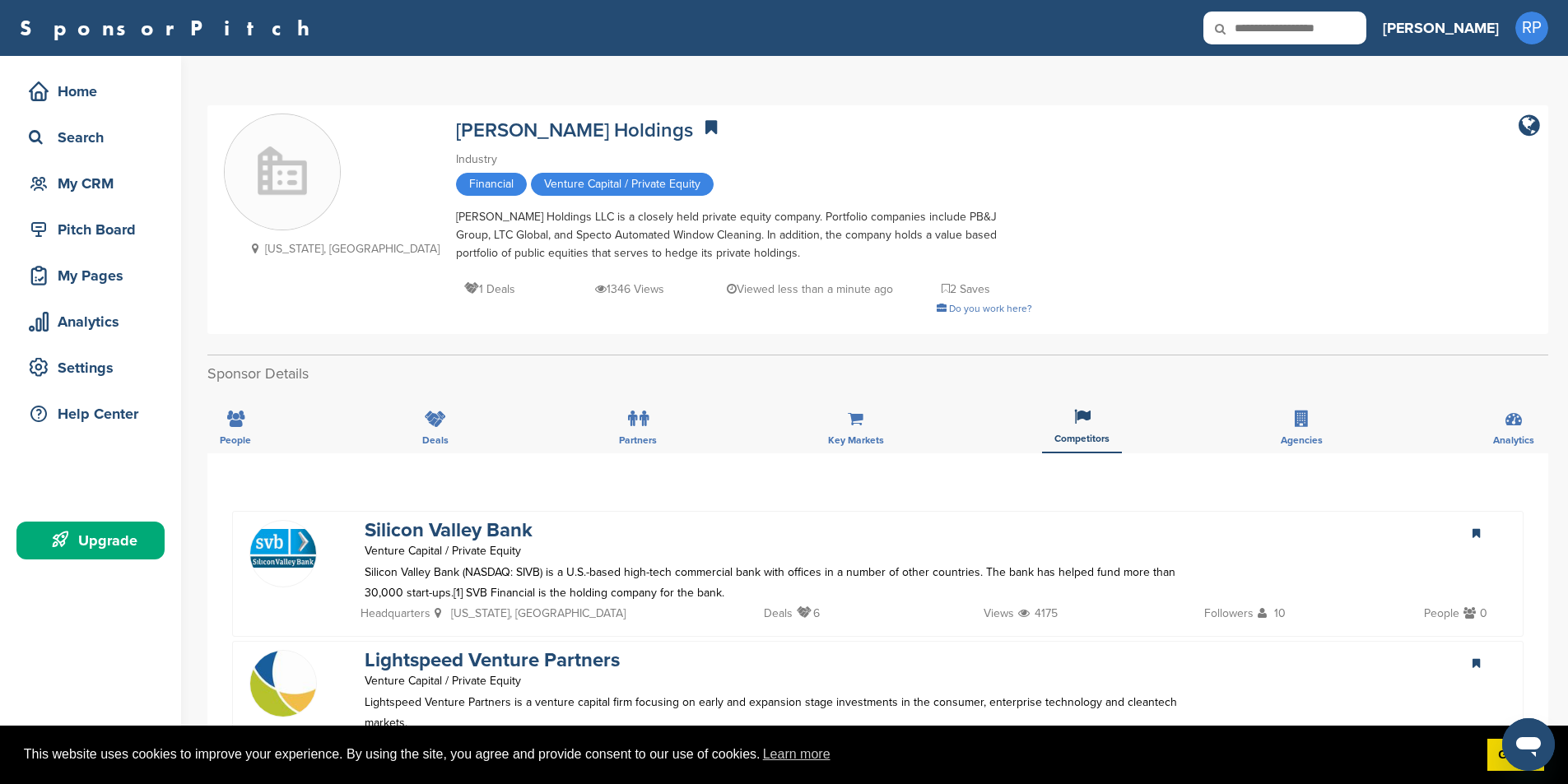
scroll to position [82, 0]
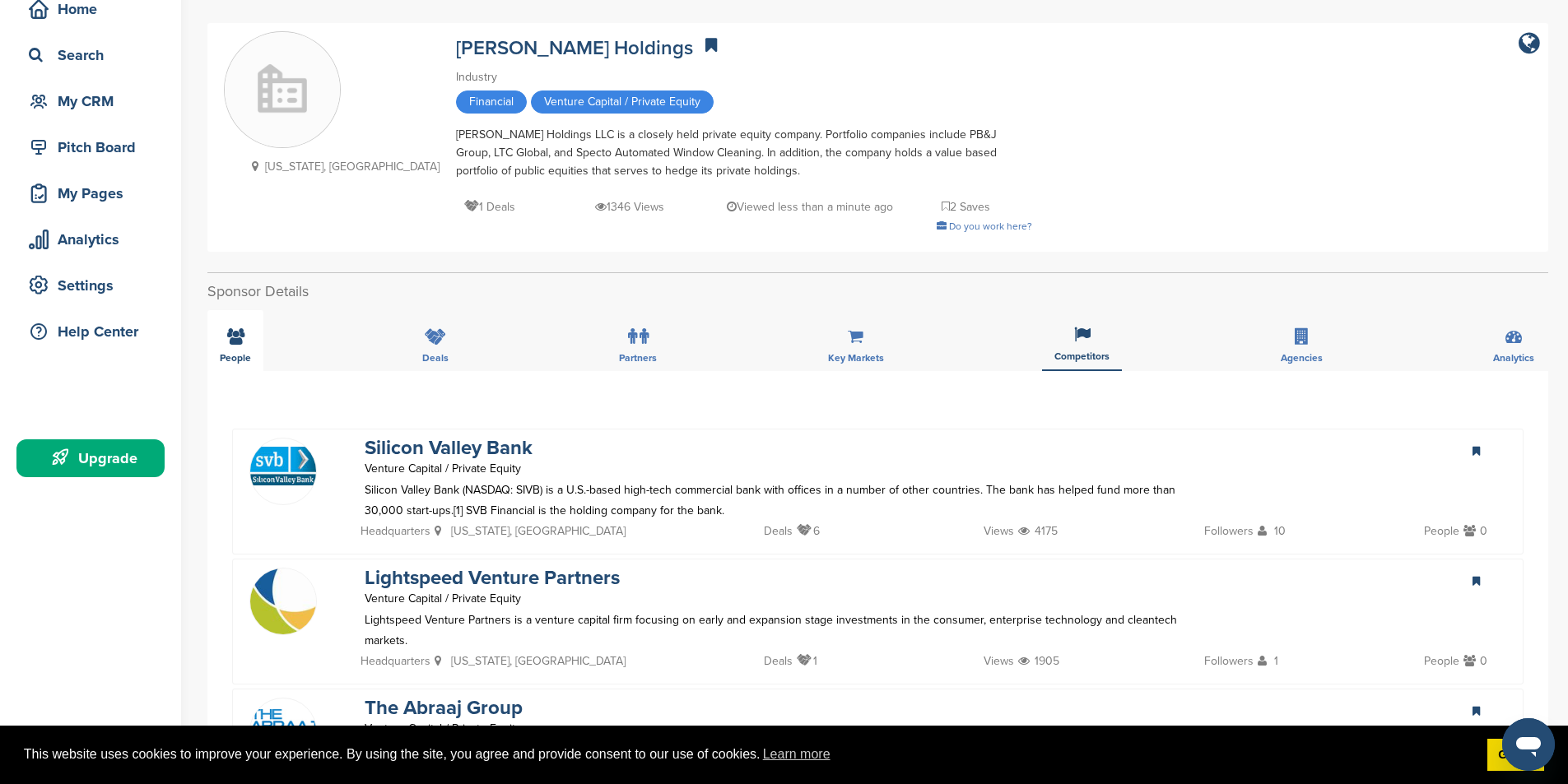
click at [229, 355] on span "People" at bounding box center [236, 358] width 32 height 10
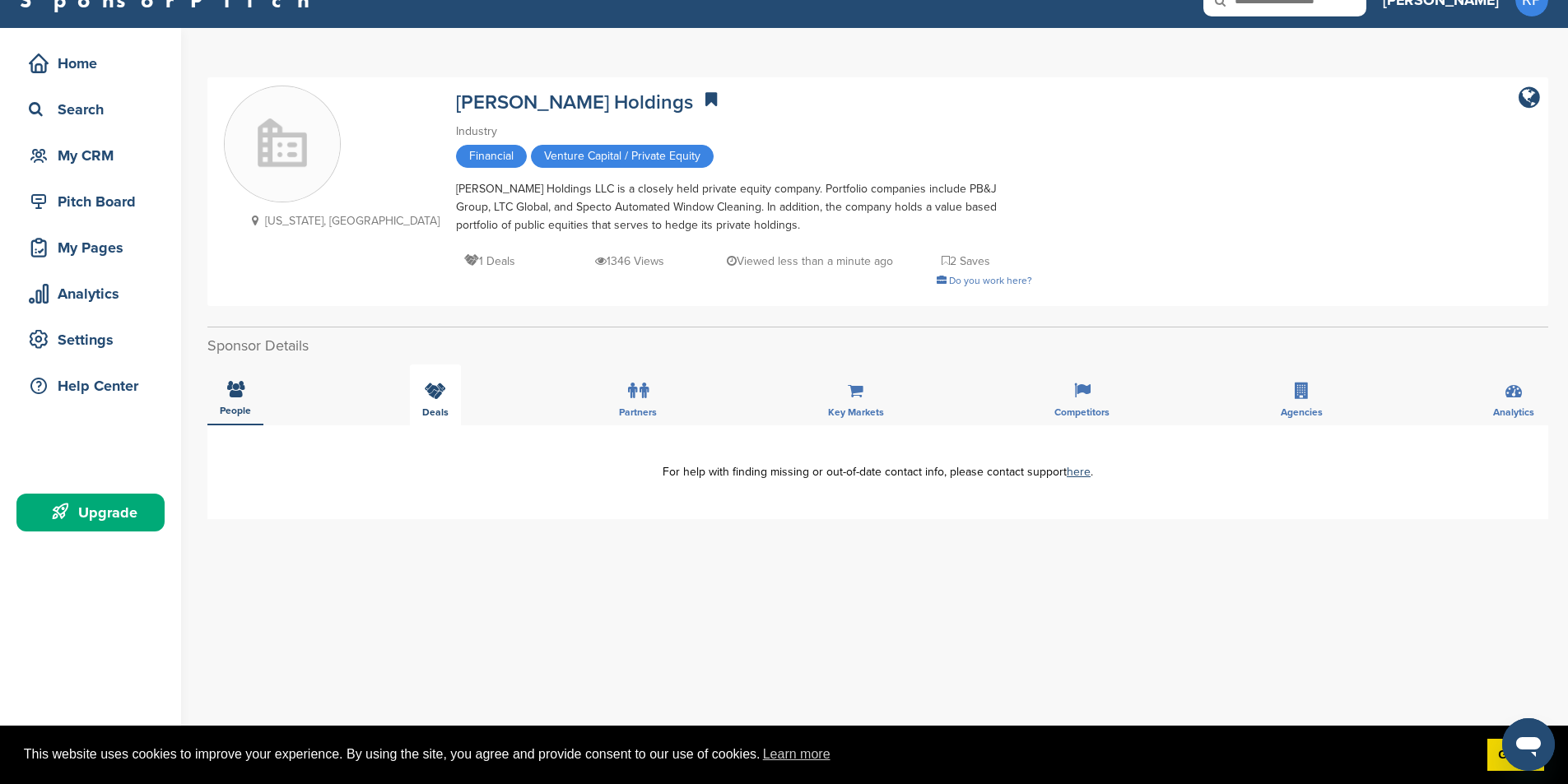
scroll to position [0, 0]
